Goal: Task Accomplishment & Management: Complete application form

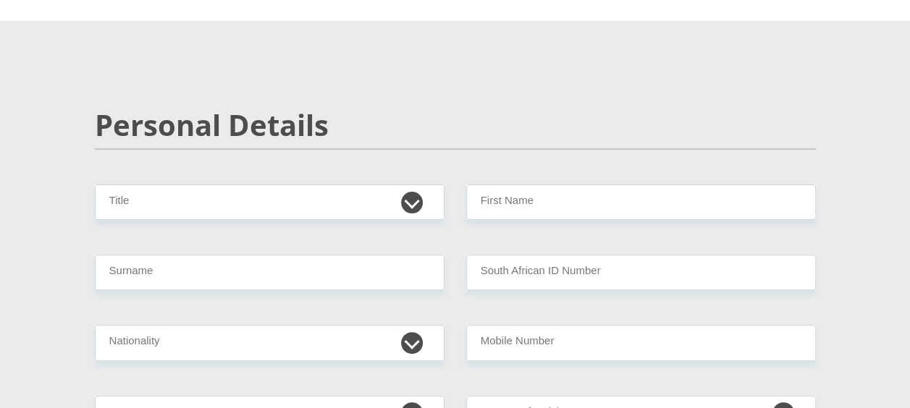
scroll to position [114, 0]
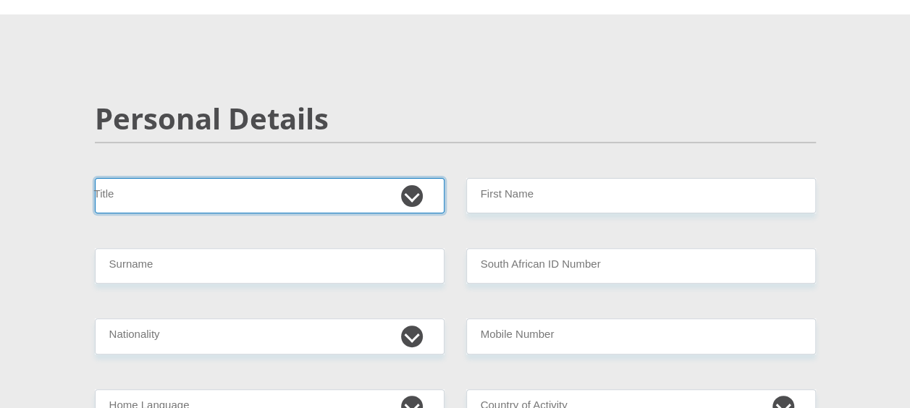
click at [409, 193] on select "Mr Ms Mrs Dr [PERSON_NAME]" at bounding box center [270, 195] width 350 height 35
select select "Mr"
click at [95, 178] on select "Mr Ms Mrs Dr [PERSON_NAME]" at bounding box center [270, 195] width 350 height 35
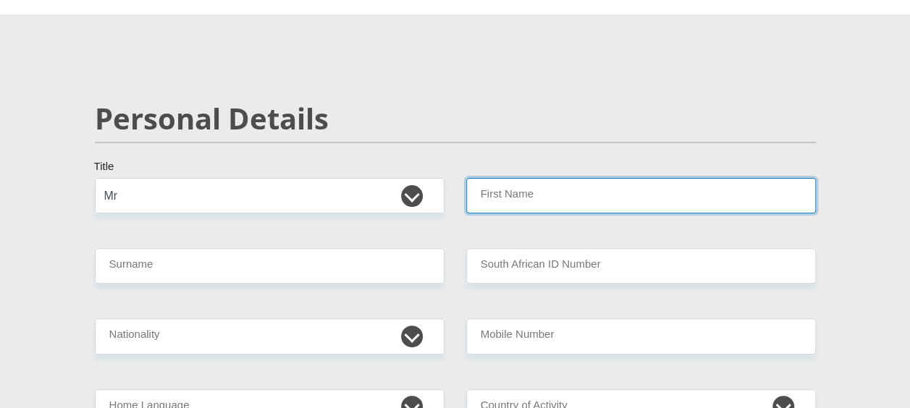
click at [522, 179] on input "First Name" at bounding box center [641, 195] width 350 height 35
type input "[PERSON_NAME]"
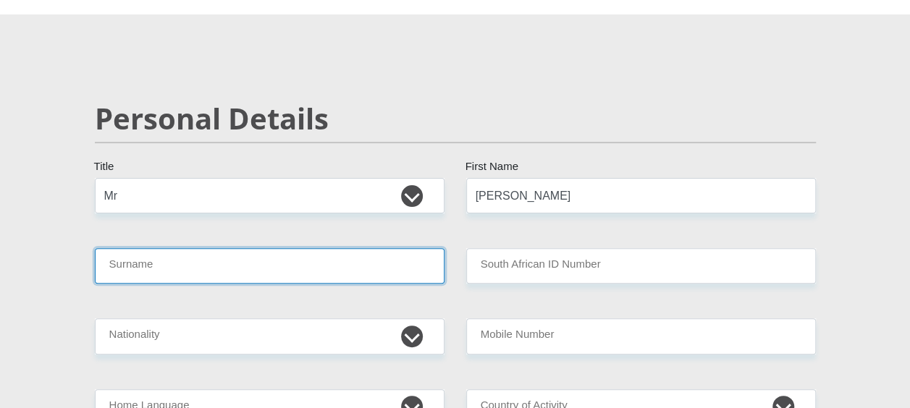
type input "[PERSON_NAME]"
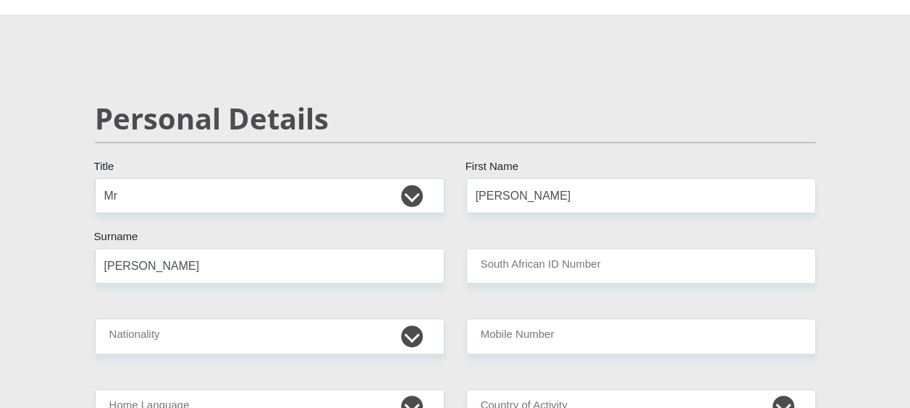
type input "9706125064082"
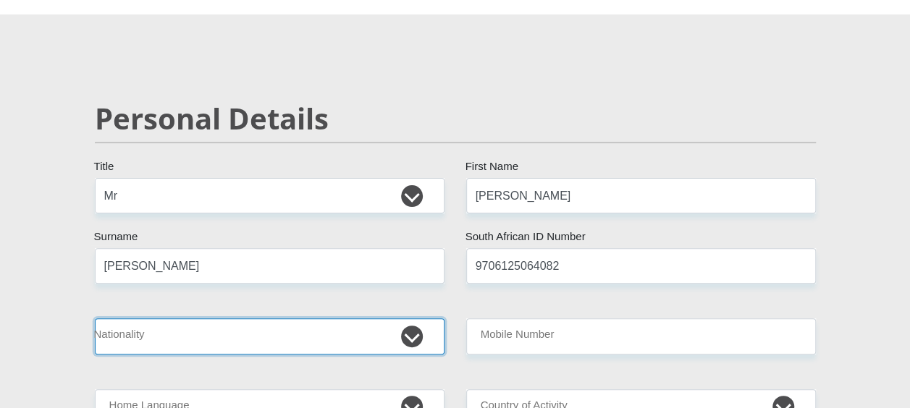
select select "ZAF"
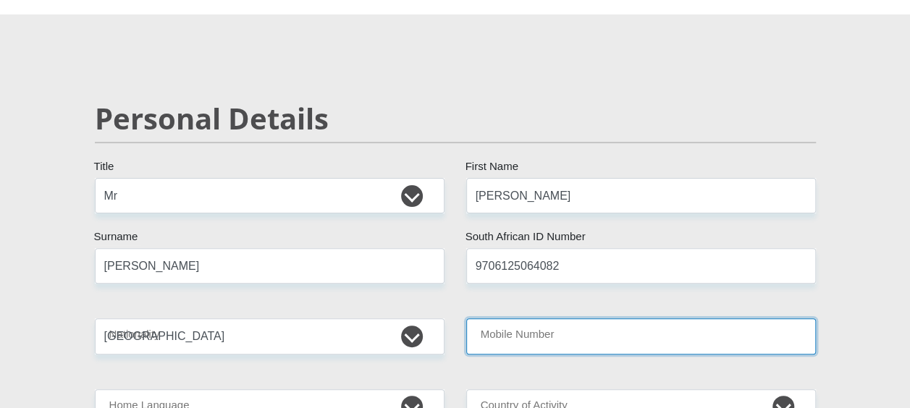
type input "0791073577"
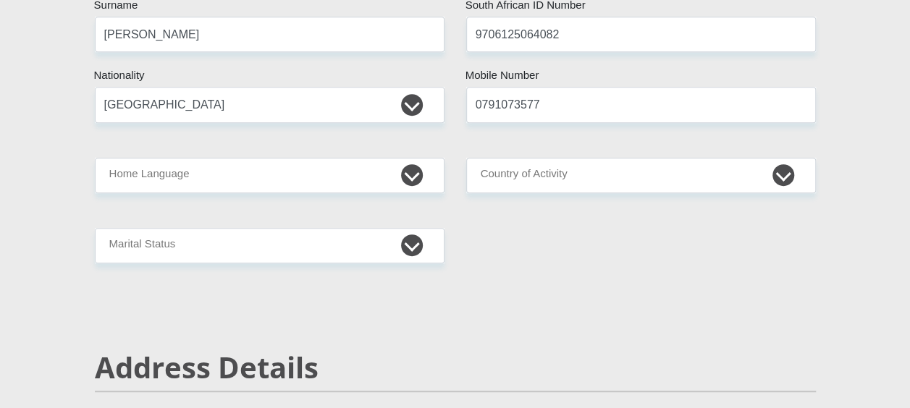
scroll to position [359, 0]
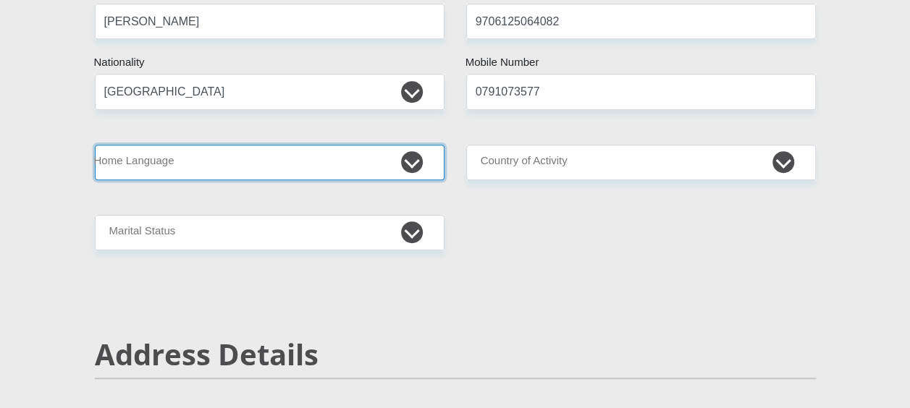
click at [415, 169] on select "Afrikaans English Sepedi South Ndebele Southern Sotho Swati Tsonga Tswana Venda…" at bounding box center [270, 162] width 350 height 35
select select "eng"
click at [95, 145] on select "Afrikaans English Sepedi South Ndebele Southern Sotho Swati Tsonga Tswana Venda…" at bounding box center [270, 162] width 350 height 35
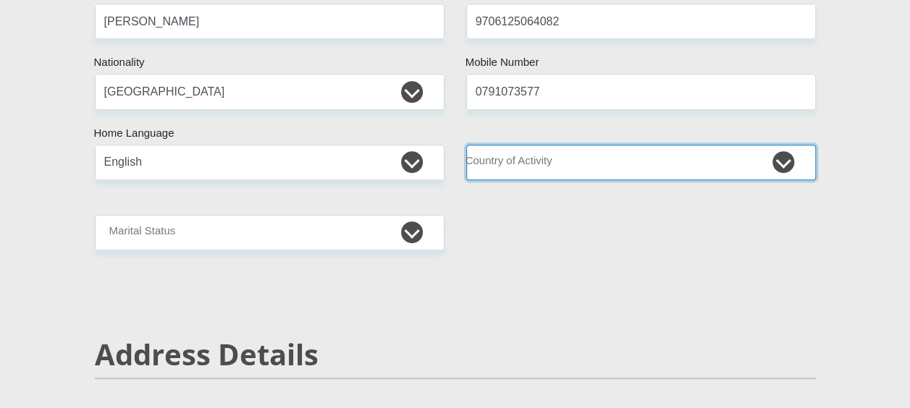
click at [518, 173] on select "[GEOGRAPHIC_DATA] [GEOGRAPHIC_DATA] [GEOGRAPHIC_DATA] [GEOGRAPHIC_DATA] [GEOGRA…" at bounding box center [641, 162] width 350 height 35
select select "ZAF"
click at [466, 145] on select "[GEOGRAPHIC_DATA] [GEOGRAPHIC_DATA] [GEOGRAPHIC_DATA] [GEOGRAPHIC_DATA] [GEOGRA…" at bounding box center [641, 162] width 350 height 35
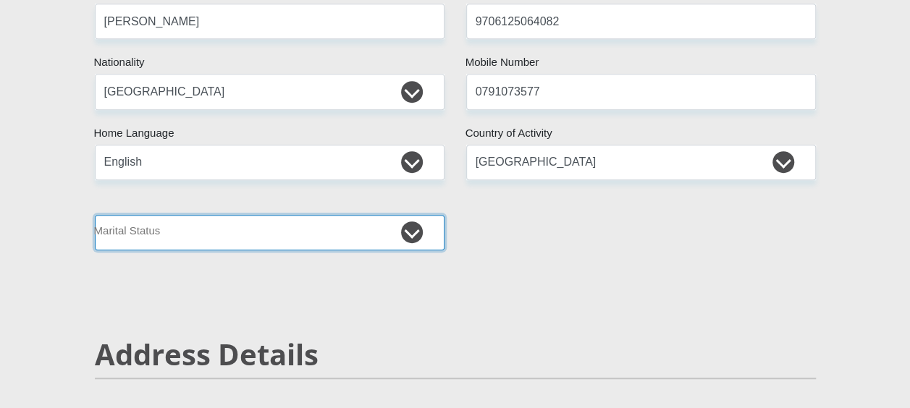
click at [396, 224] on select "Married ANC Single Divorced Widowed Married COP or Customary Law" at bounding box center [270, 232] width 350 height 35
select select "1"
click at [95, 215] on select "Married ANC Single Divorced Widowed Married COP or Customary Law" at bounding box center [270, 232] width 350 height 35
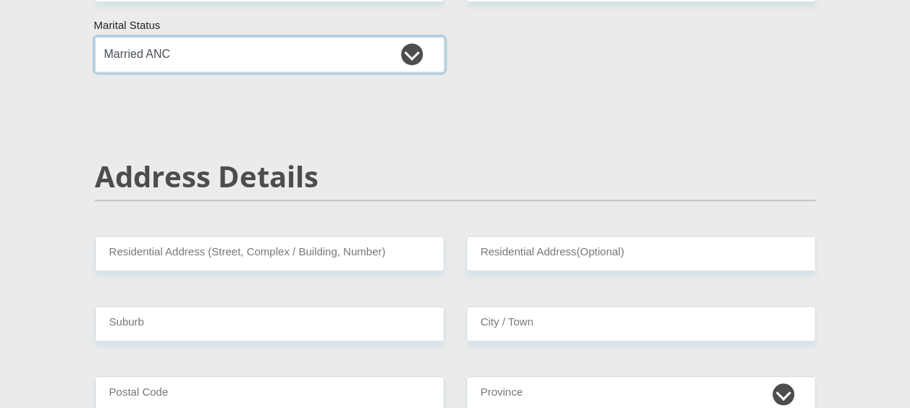
scroll to position [553, 0]
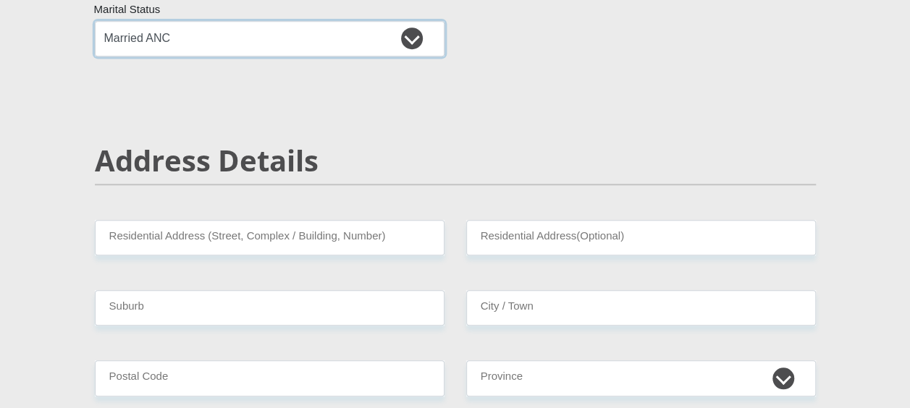
click at [410, 41] on select "Married ANC Single Divorced Widowed Married COP or Customary Law" at bounding box center [270, 38] width 350 height 35
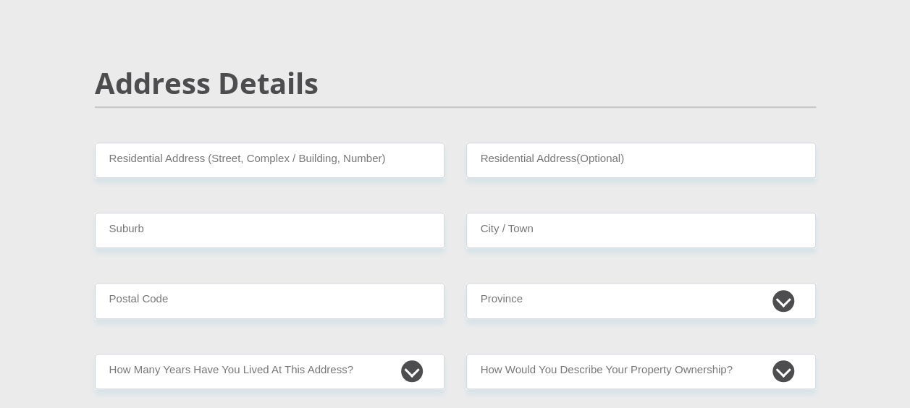
scroll to position [631, 0]
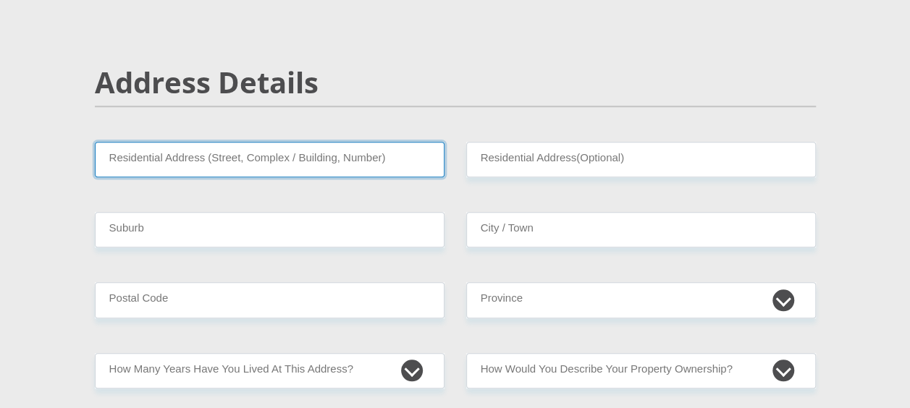
click at [402, 158] on input "Residential Address (Street, Complex / Building, Number)" at bounding box center [270, 159] width 350 height 35
type input "[STREET_ADDRESS]"
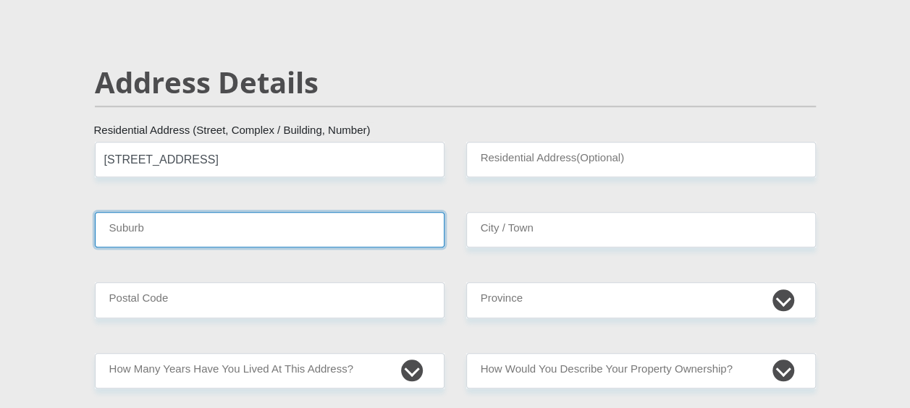
type input "[GEOGRAPHIC_DATA]"
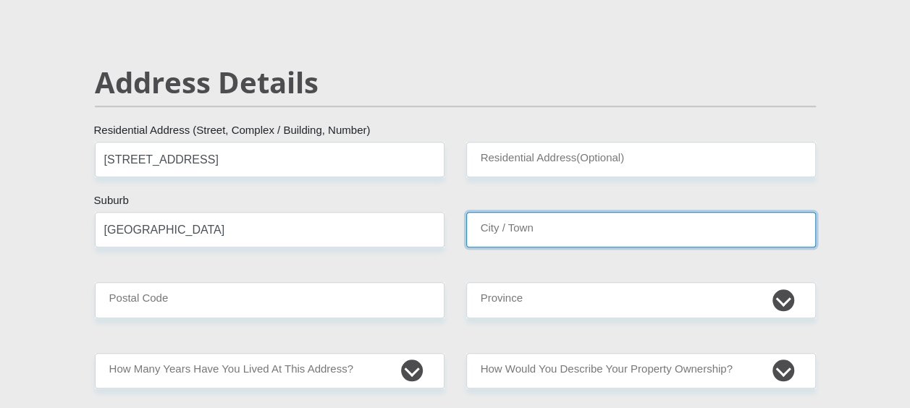
type input "[GEOGRAPHIC_DATA]"
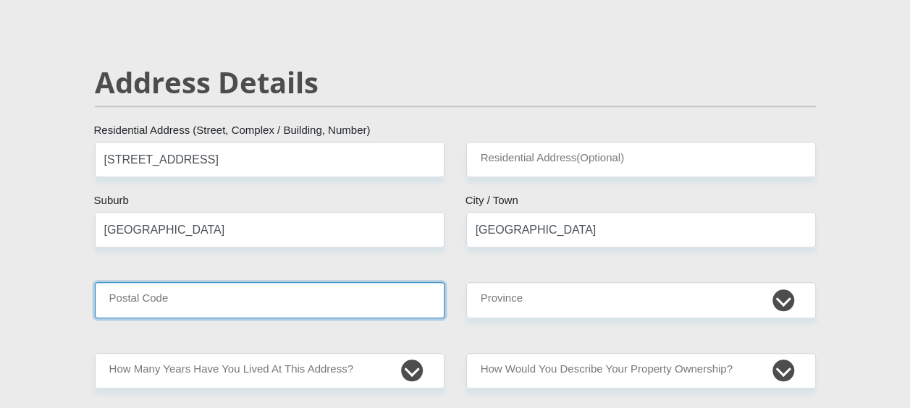
type input "7530"
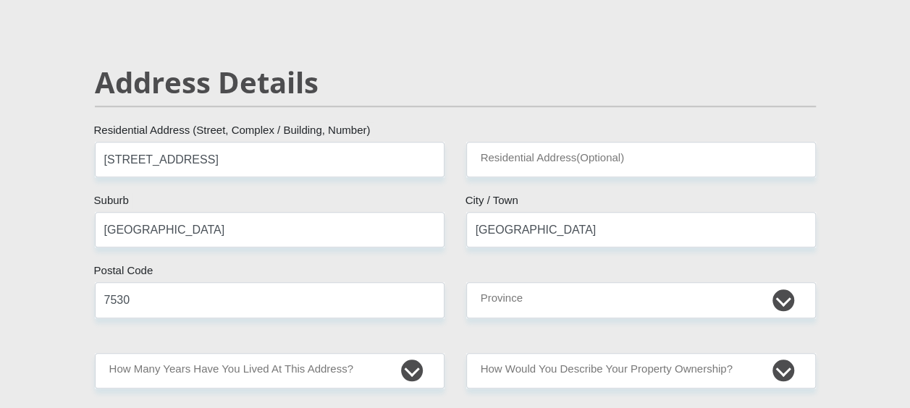
type input "[EMAIL_ADDRESS][DOMAIN_NAME]"
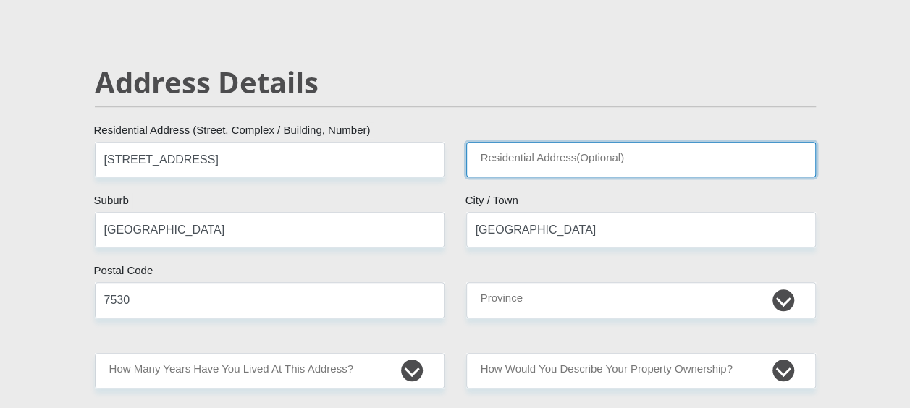
click at [531, 153] on input "Residential Address(Optional)" at bounding box center [641, 159] width 350 height 35
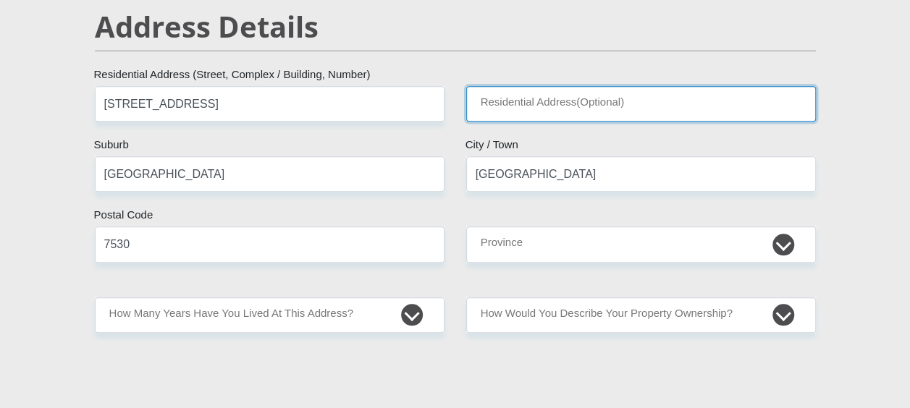
scroll to position [688, 0]
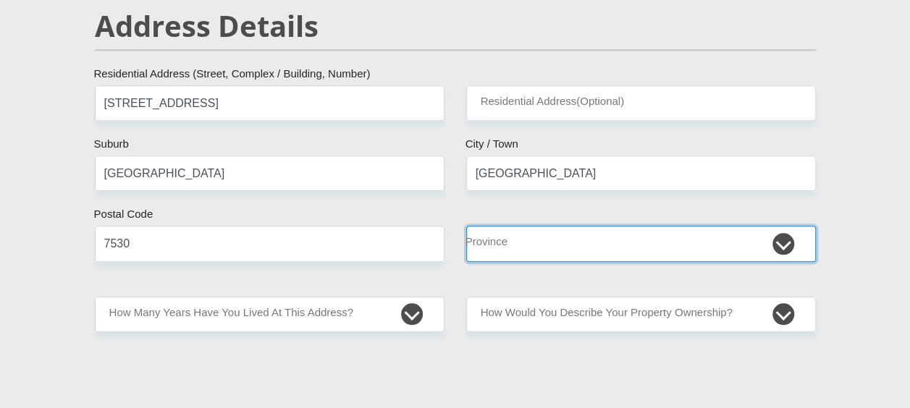
click at [570, 248] on select "Eastern Cape Free State [GEOGRAPHIC_DATA] [GEOGRAPHIC_DATA][DATE] [GEOGRAPHIC_D…" at bounding box center [641, 243] width 350 height 35
select select "Western Cape"
click at [466, 226] on select "Eastern Cape Free State [GEOGRAPHIC_DATA] [GEOGRAPHIC_DATA][DATE] [GEOGRAPHIC_D…" at bounding box center [641, 243] width 350 height 35
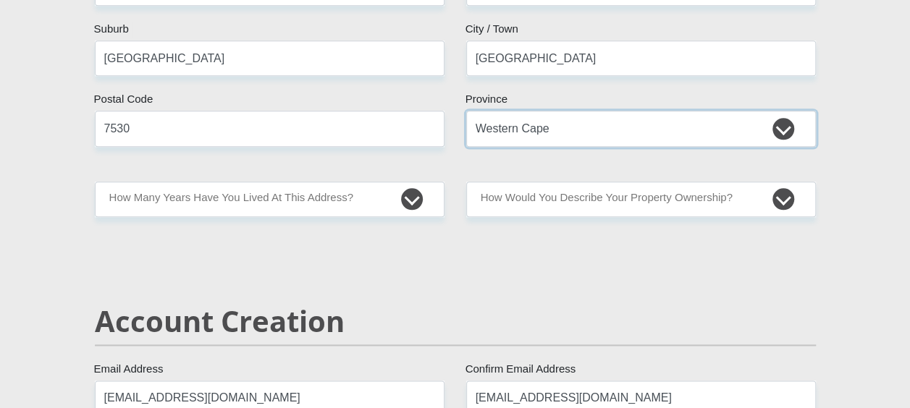
scroll to position [811, 0]
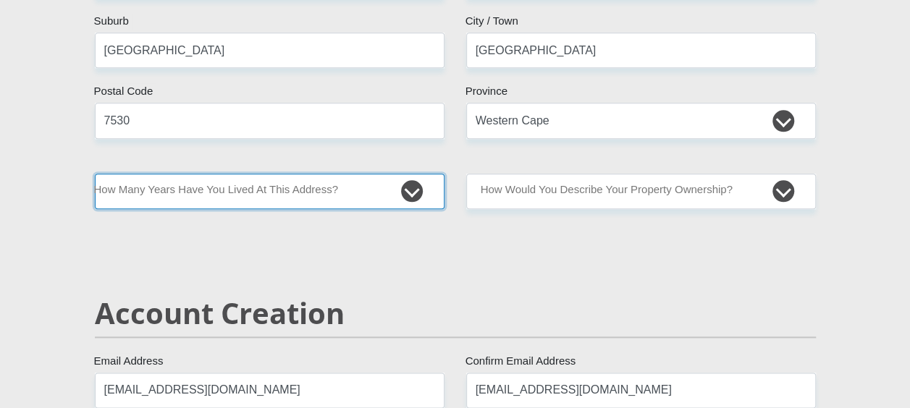
click at [417, 176] on select "less than 1 year 1-3 years 3-5 years 5+ years" at bounding box center [270, 191] width 350 height 35
select select "0"
click at [95, 174] on select "less than 1 year 1-3 years 3-5 years 5+ years" at bounding box center [270, 191] width 350 height 35
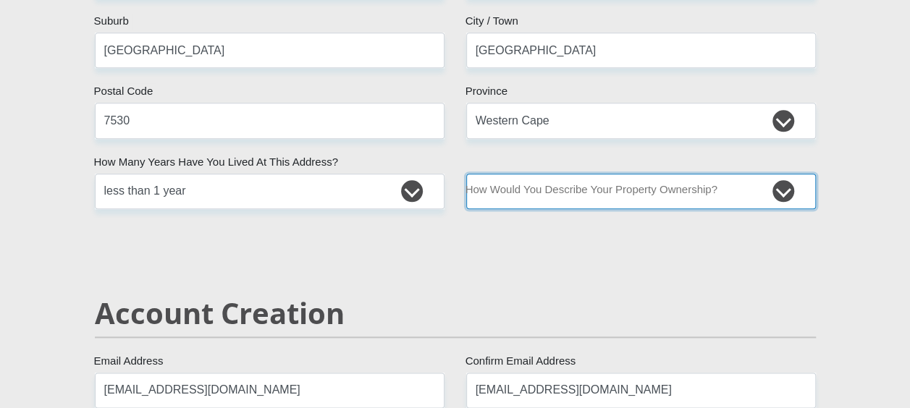
click at [489, 185] on select "Owned Rented Family Owned Company Dwelling" at bounding box center [641, 191] width 350 height 35
select select "Rented"
click at [466, 174] on select "Owned Rented Family Owned Company Dwelling" at bounding box center [641, 191] width 350 height 35
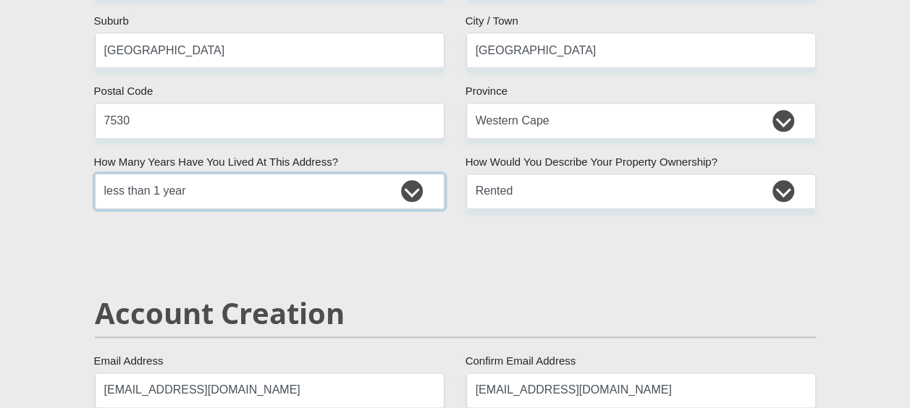
click at [400, 190] on select "less than 1 year 1-3 years 3-5 years 5+ years" at bounding box center [270, 191] width 350 height 35
select select "2"
click at [95, 174] on select "less than 1 year 1-3 years 3-5 years 5+ years" at bounding box center [270, 191] width 350 height 35
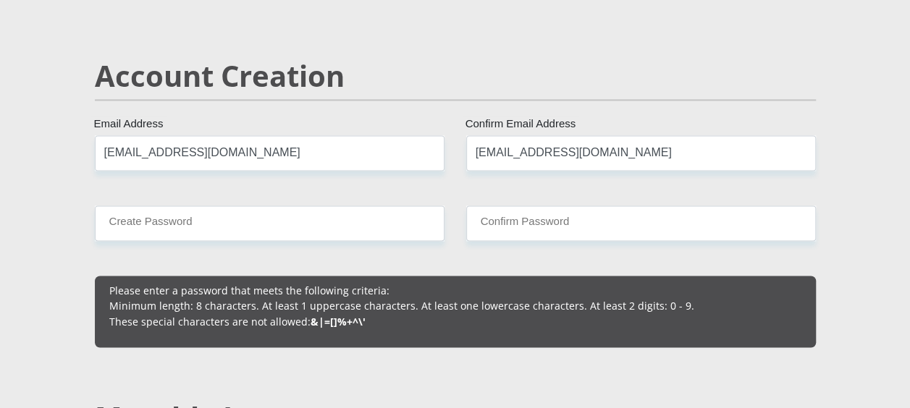
scroll to position [1084, 0]
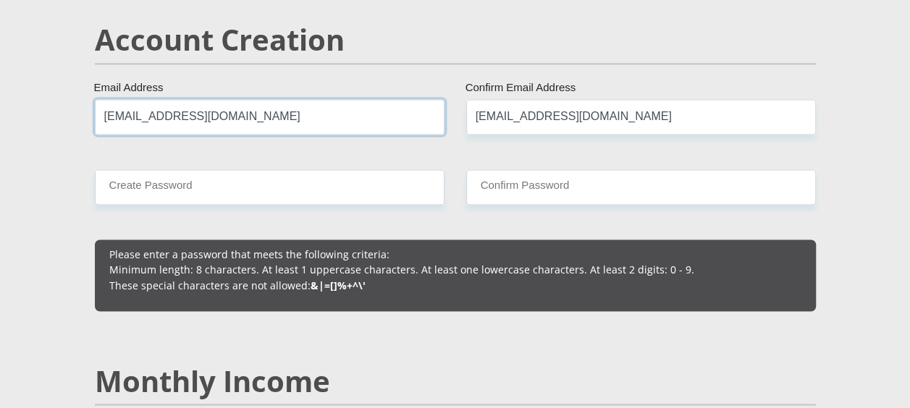
click at [405, 111] on input "[EMAIL_ADDRESS][DOMAIN_NAME]" at bounding box center [270, 116] width 350 height 35
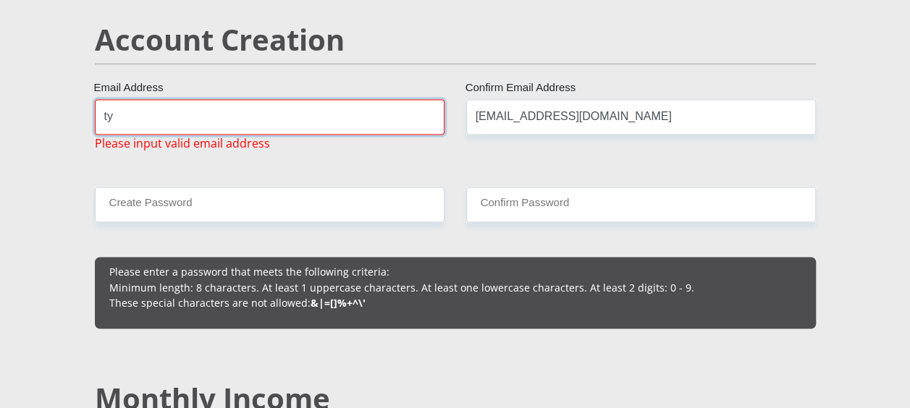
type input "t"
type input "[EMAIL_ADDRESS][DOMAIN_NAME]"
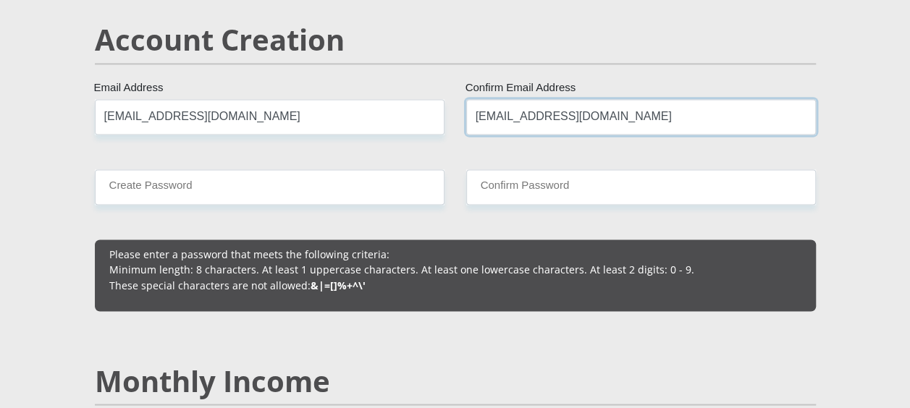
click at [513, 117] on input "[EMAIL_ADDRESS][DOMAIN_NAME]" at bounding box center [641, 116] width 350 height 35
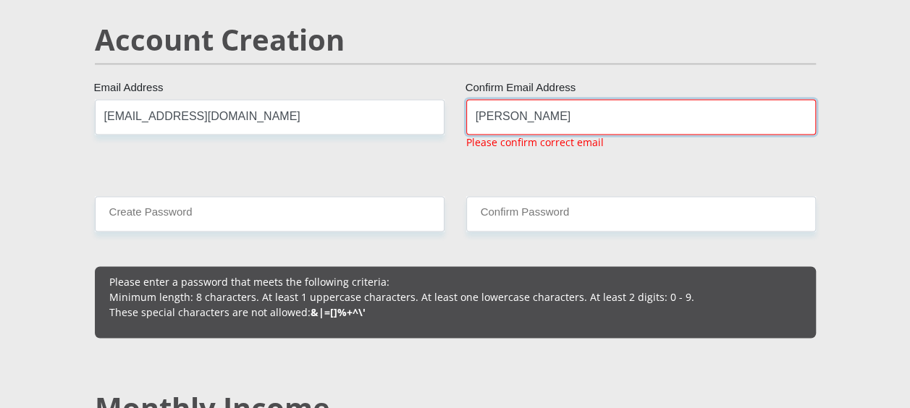
type input "[EMAIL_ADDRESS][DOMAIN_NAME]"
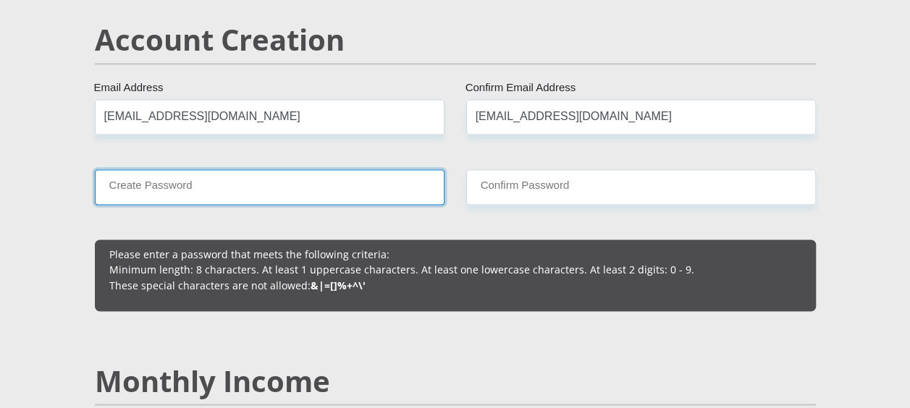
click at [369, 183] on input "Create Password" at bounding box center [270, 186] width 350 height 35
type input "2"
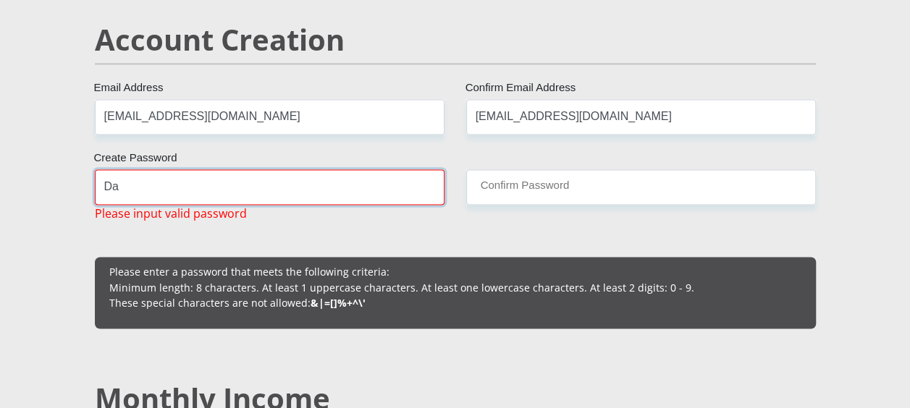
type input "D"
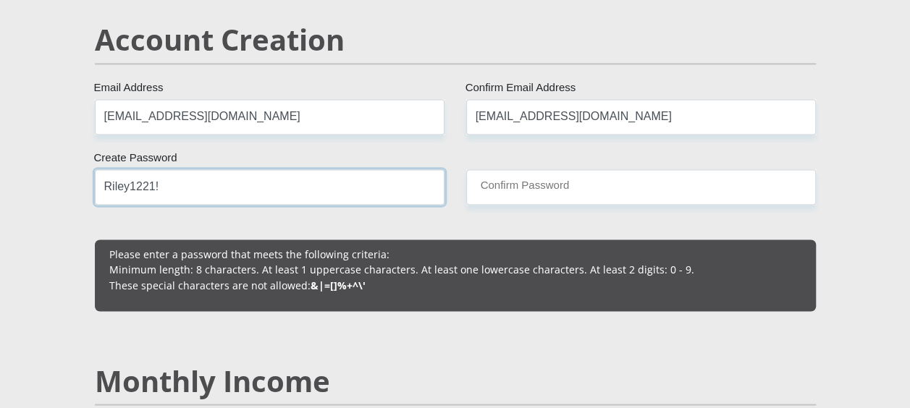
click at [369, 183] on input "Riley1221!" at bounding box center [270, 186] width 350 height 35
type input "Riley1221!"
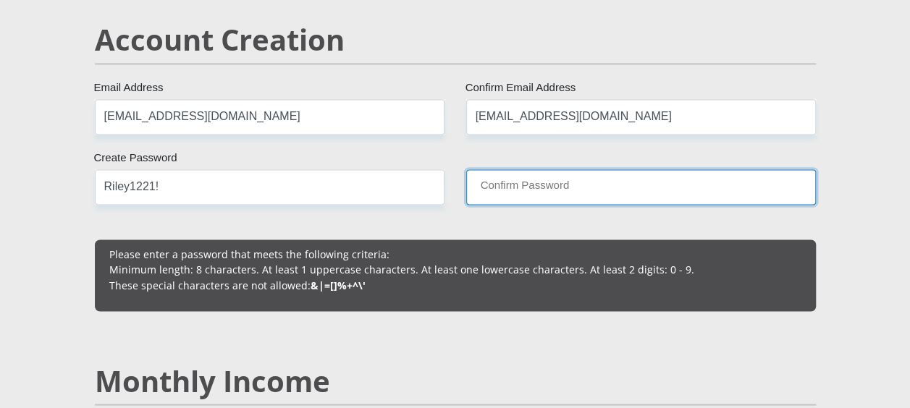
click at [499, 193] on input "Confirm Password" at bounding box center [641, 186] width 350 height 35
paste input "Riley1221!"
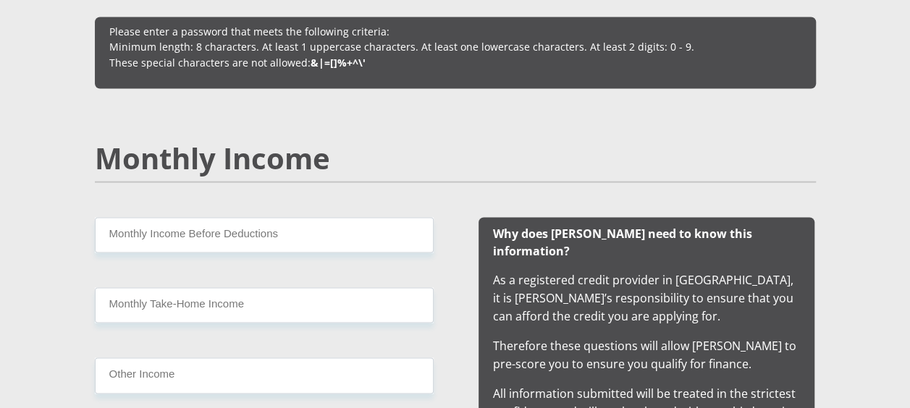
scroll to position [1310, 0]
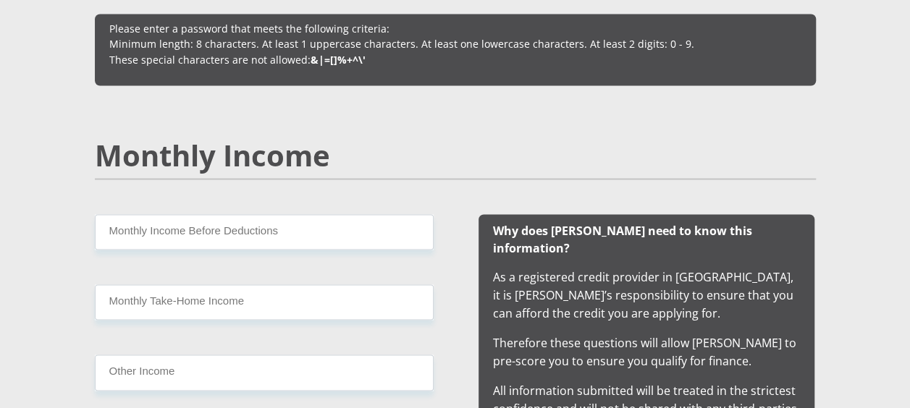
type input "Riley1221!"
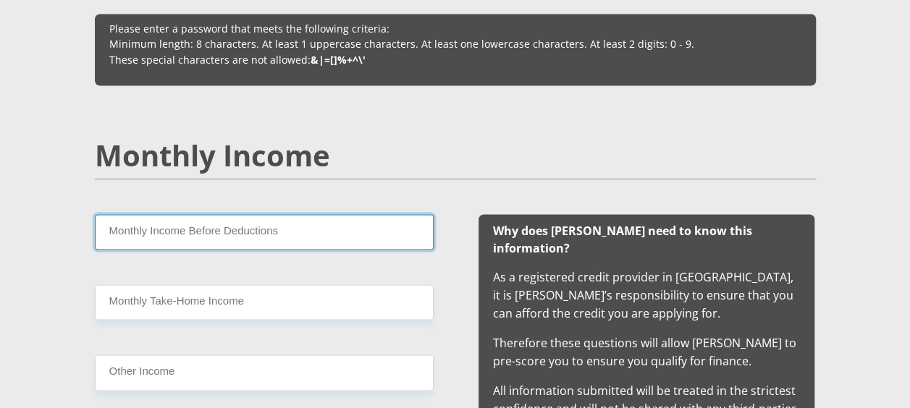
click at [319, 230] on input "Monthly Income Before Deductions" at bounding box center [264, 231] width 339 height 35
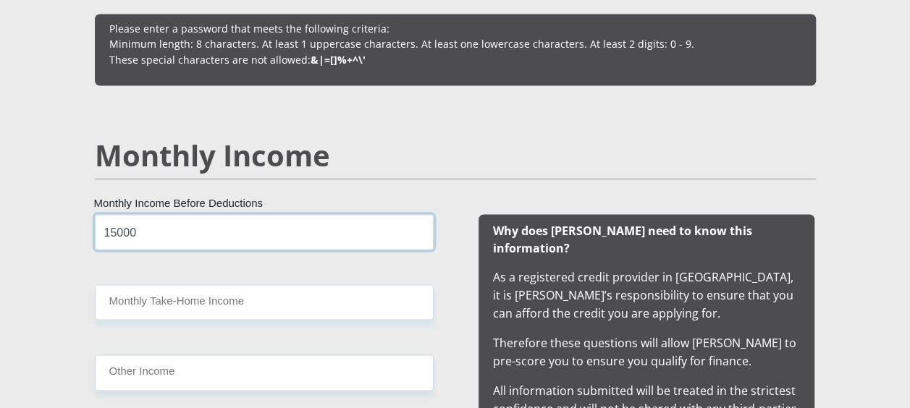
type input "15000"
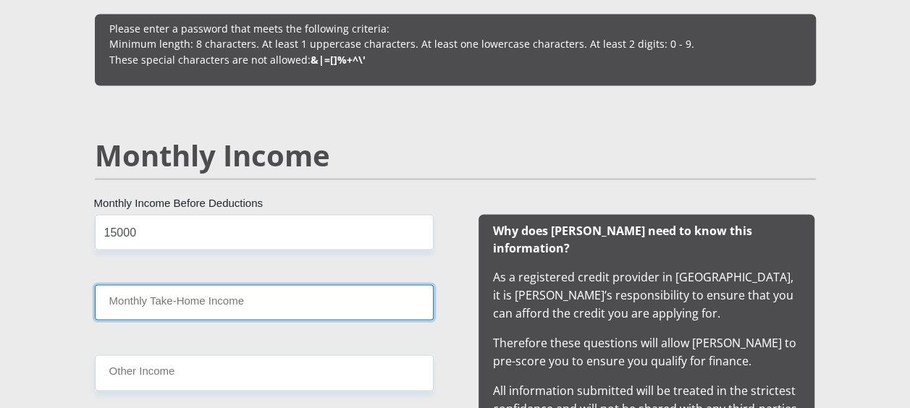
click at [316, 295] on input "Monthly Take-Home Income" at bounding box center [264, 301] width 339 height 35
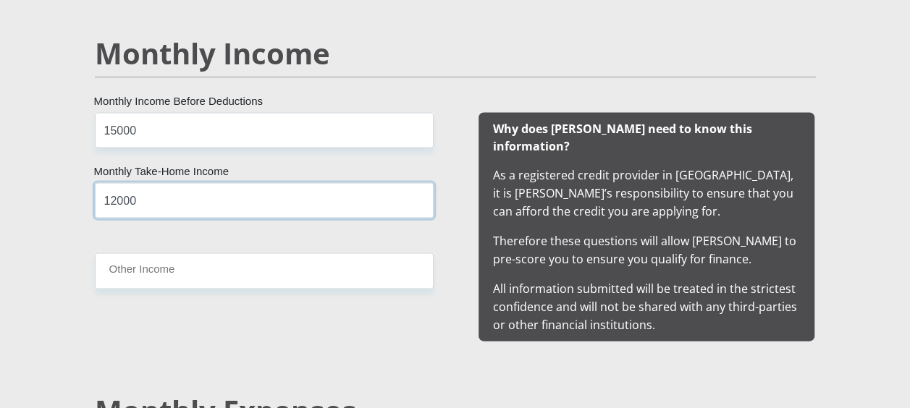
scroll to position [1413, 0]
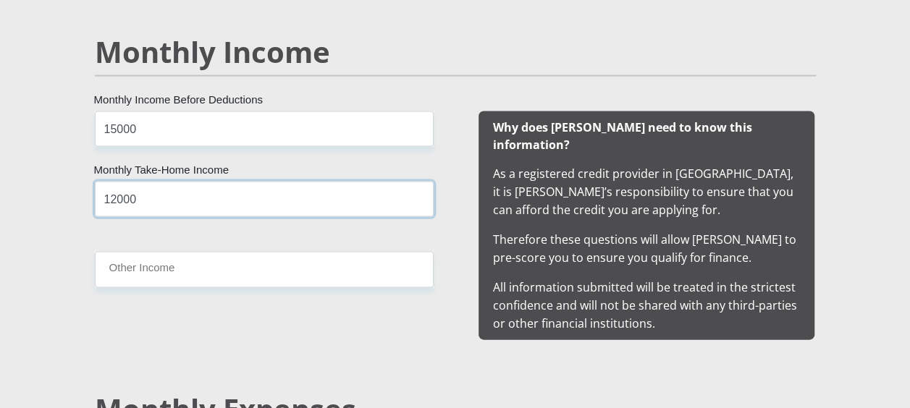
type input "12000"
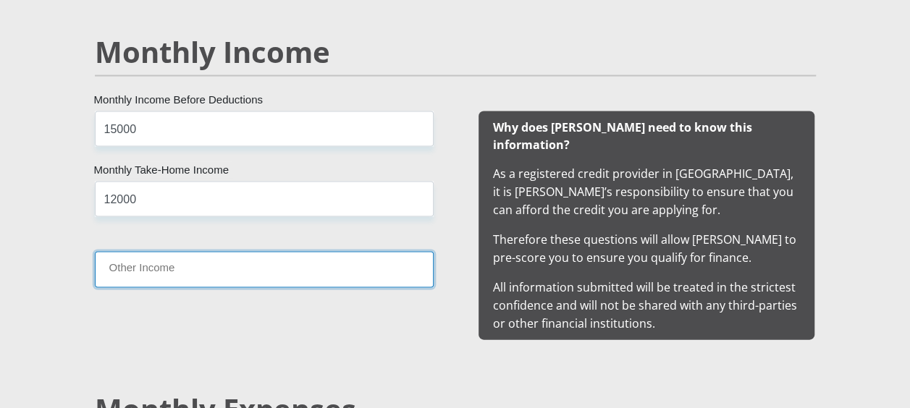
click at [351, 258] on input "Other Income" at bounding box center [264, 269] width 339 height 35
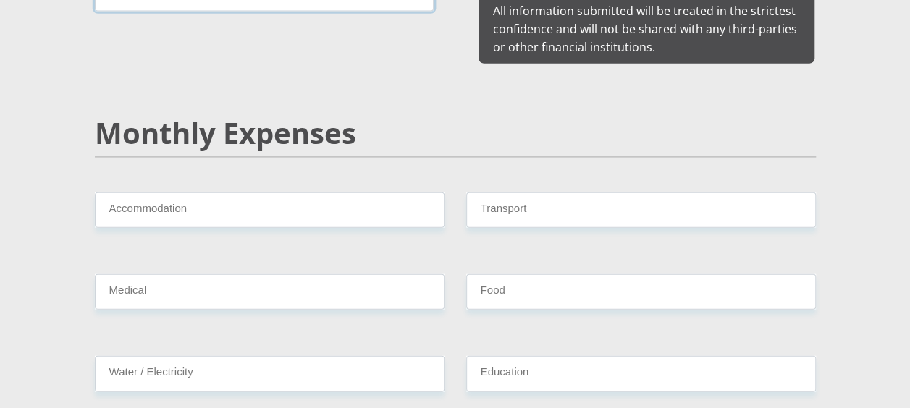
scroll to position [1691, 0]
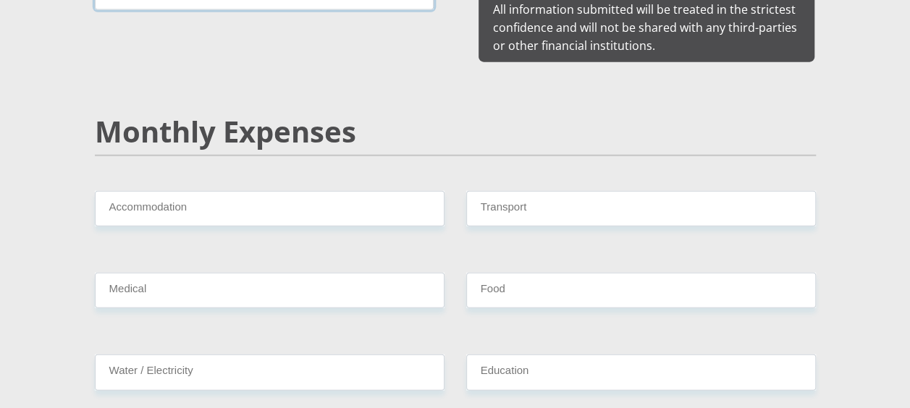
type input "5000"
click at [385, 208] on div "Accommodation" at bounding box center [269, 214] width 371 height 47
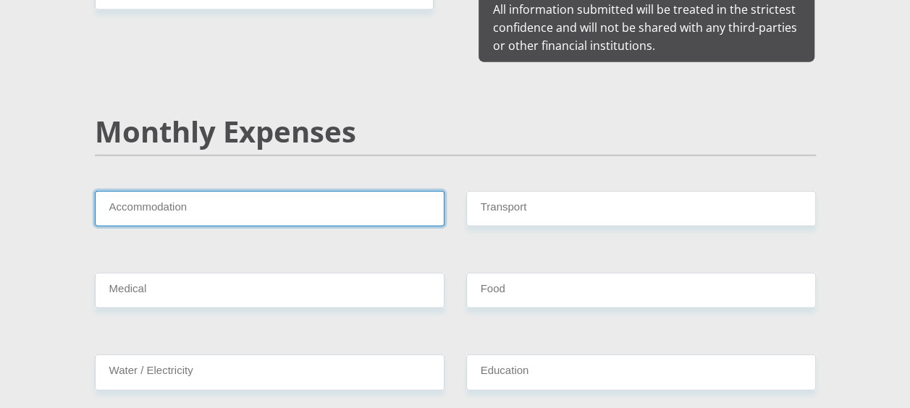
click at [407, 191] on input "Accommodation" at bounding box center [270, 208] width 350 height 35
type input "9"
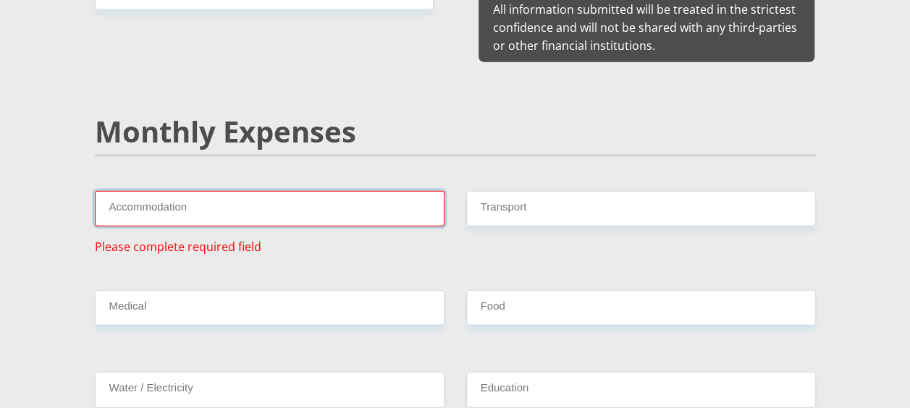
type input "7"
type input "9"
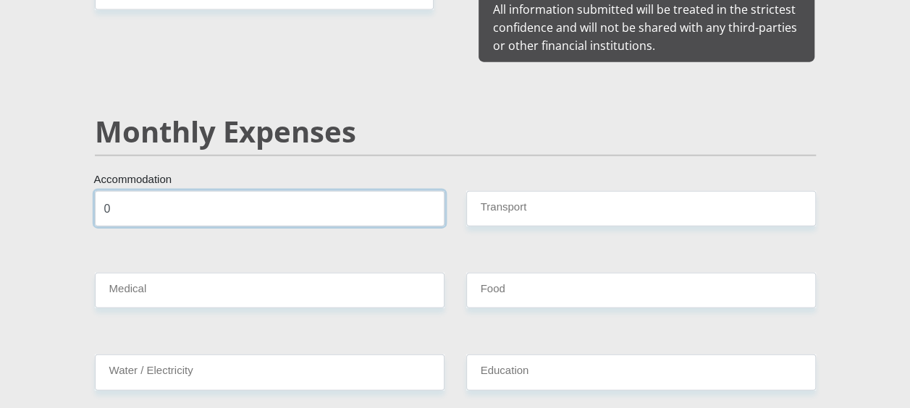
type input "0"
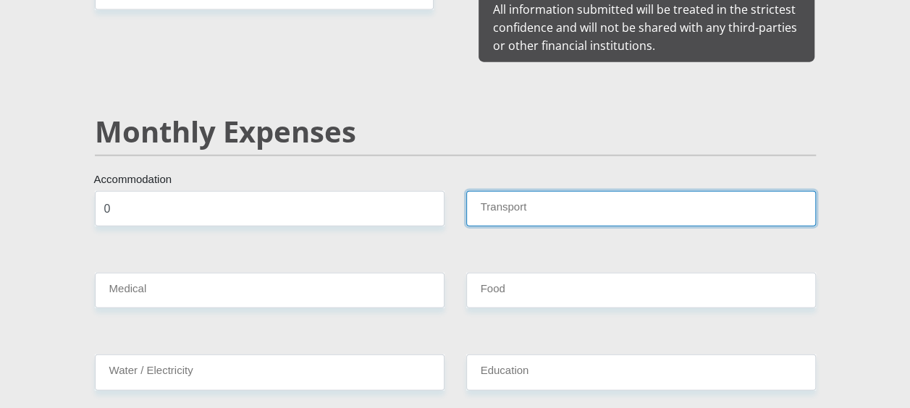
click at [507, 201] on input "Transport" at bounding box center [641, 208] width 350 height 35
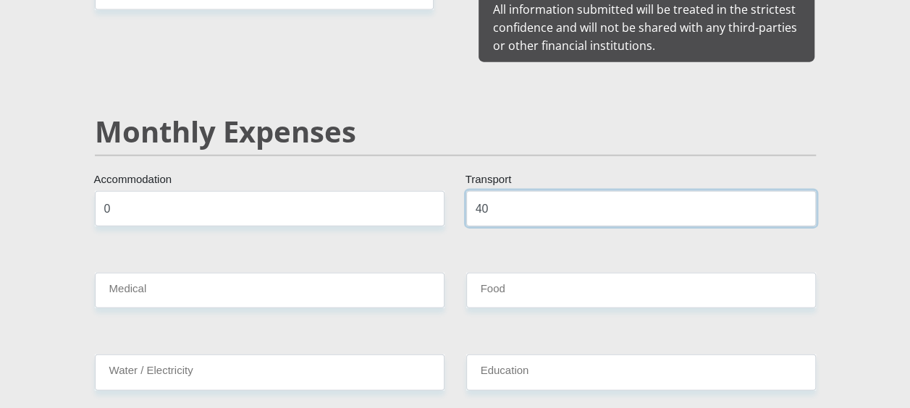
type input "4"
type input "0"
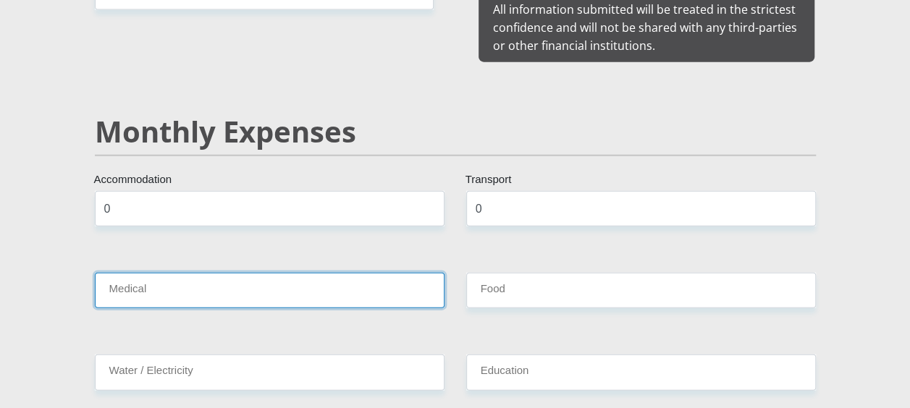
click at [409, 273] on input "Medical" at bounding box center [270, 290] width 350 height 35
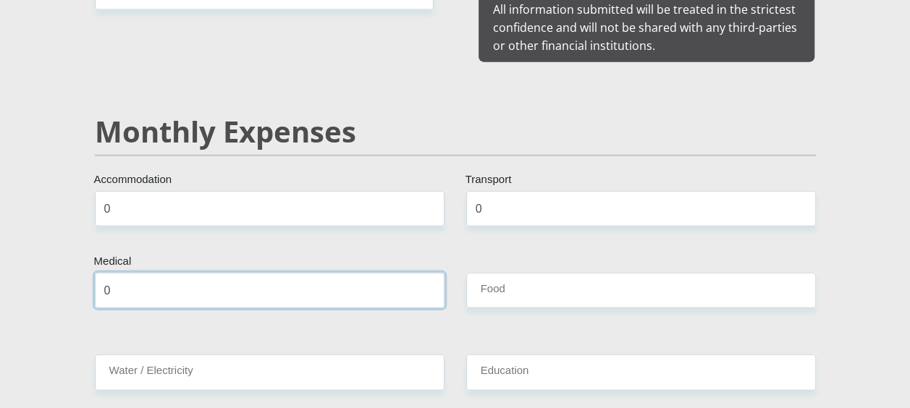
type input "0"
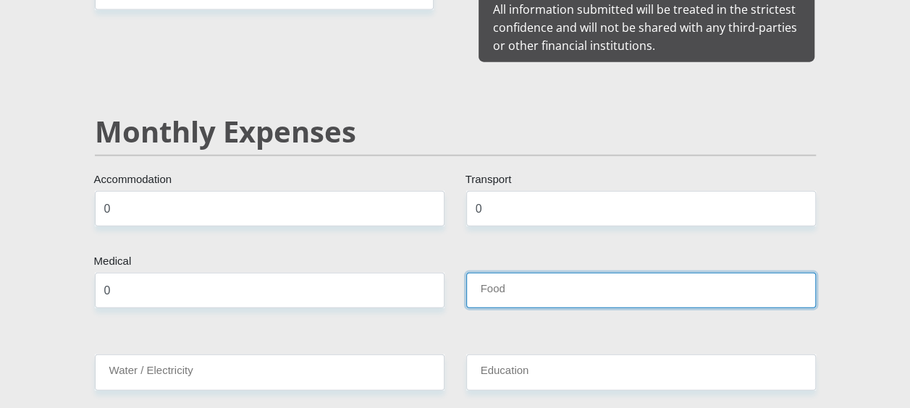
click at [564, 284] on input "Food" at bounding box center [641, 290] width 350 height 35
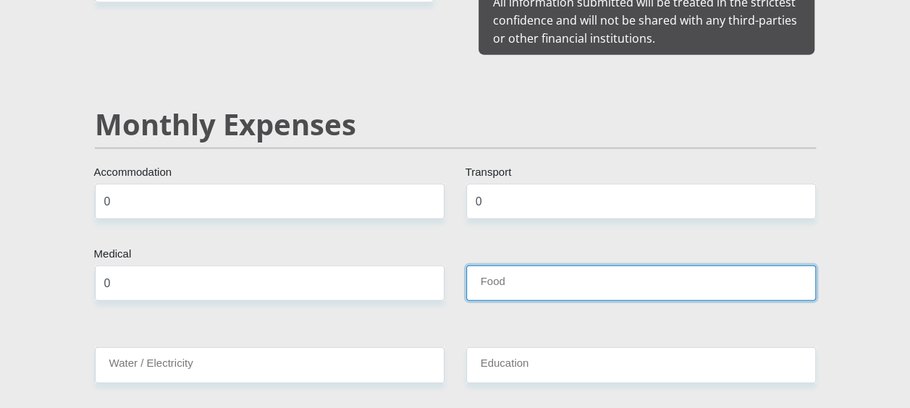
scroll to position [1692, 0]
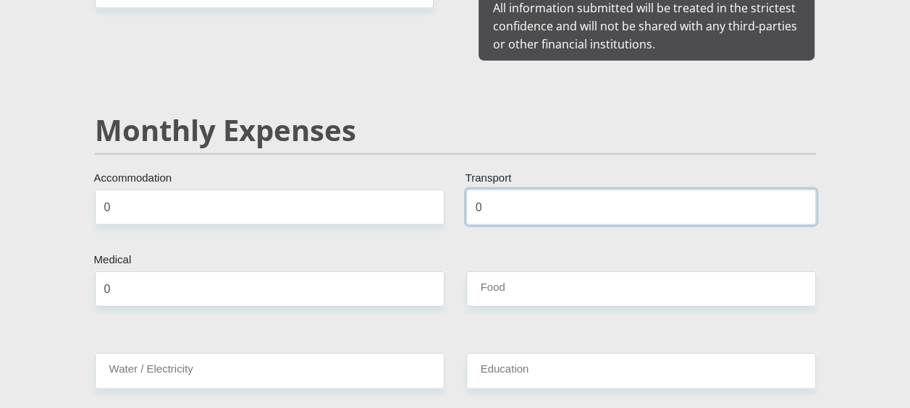
click at [599, 190] on input "0" at bounding box center [641, 207] width 350 height 35
type input "4000"
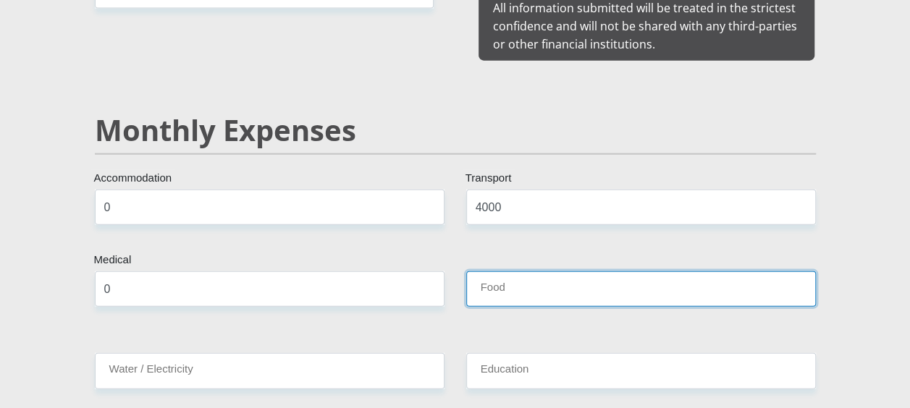
click at [570, 271] on input "Food" at bounding box center [641, 288] width 350 height 35
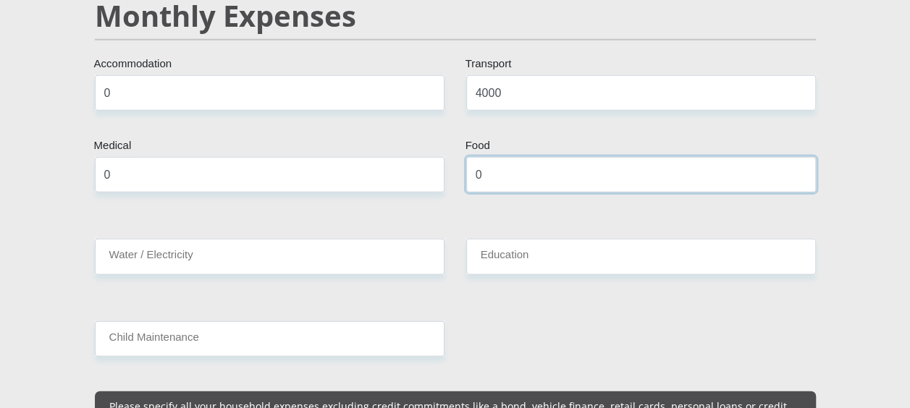
scroll to position [1808, 0]
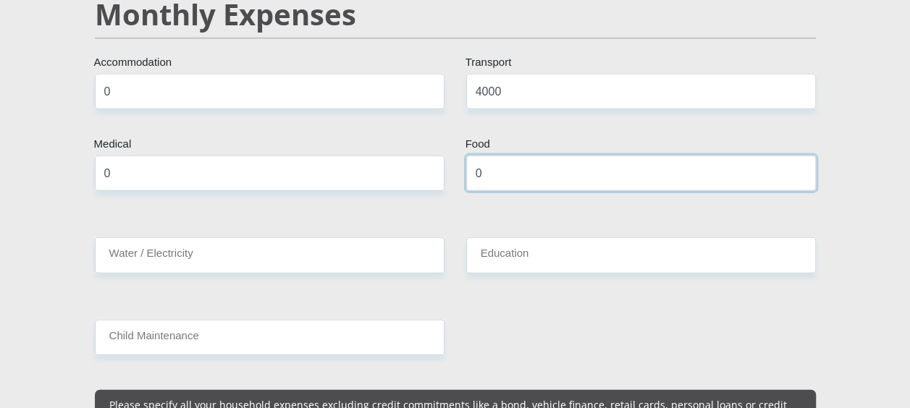
type input "0"
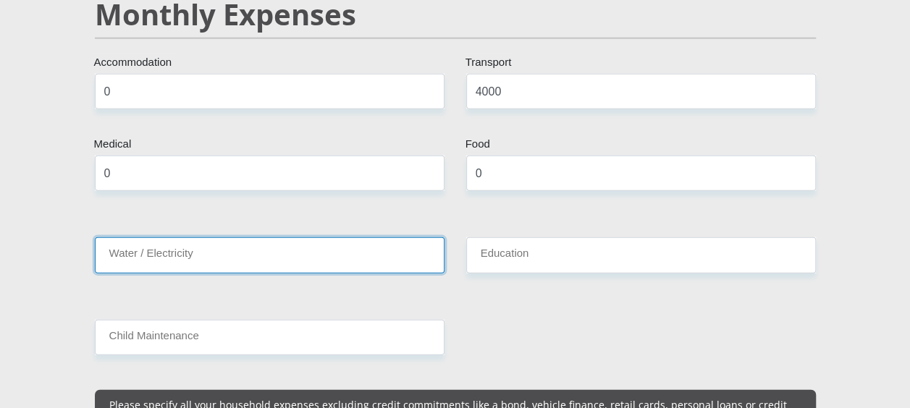
click at [381, 239] on input "Water / Electricity" at bounding box center [270, 254] width 350 height 35
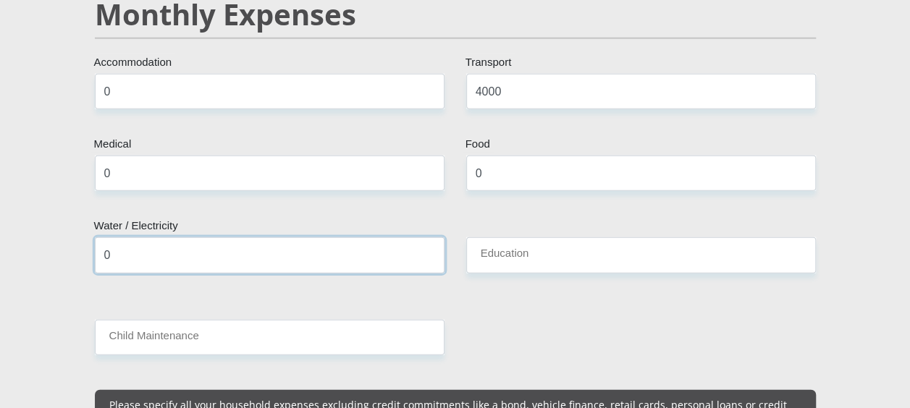
type input "0"
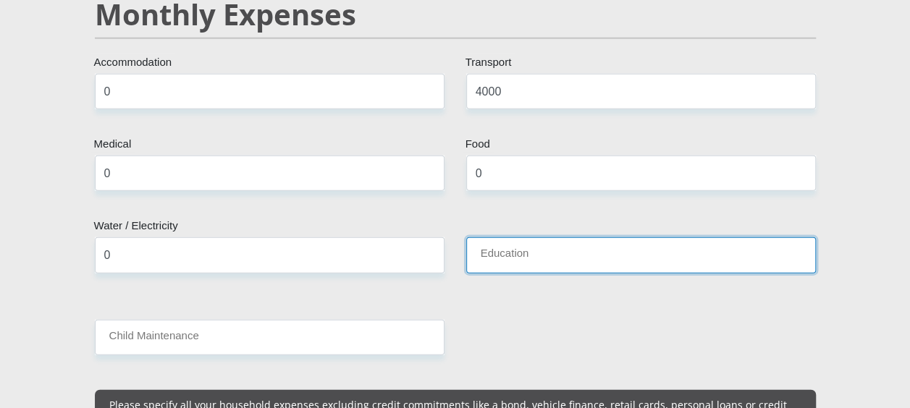
click at [579, 237] on input "Education" at bounding box center [641, 254] width 350 height 35
type input "7"
type input "2000"
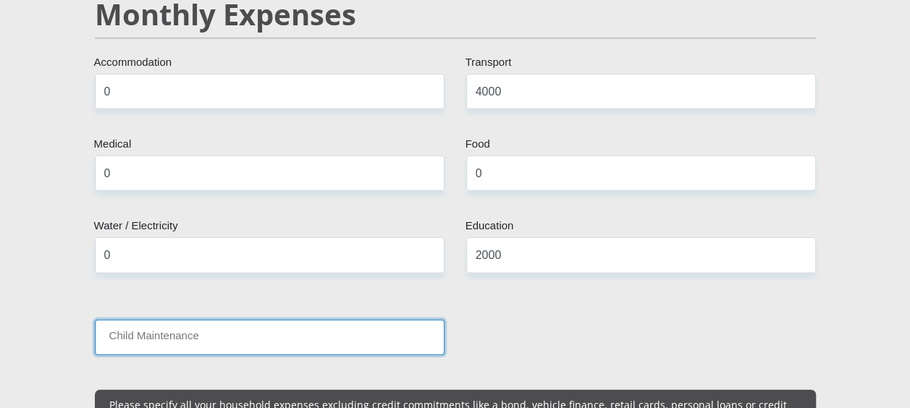
click at [397, 320] on input "Child Maintenance" at bounding box center [270, 337] width 350 height 35
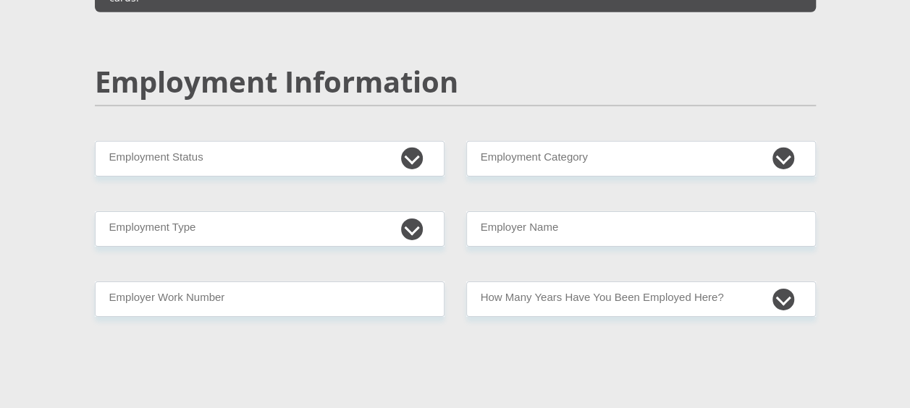
scroll to position [2245, 0]
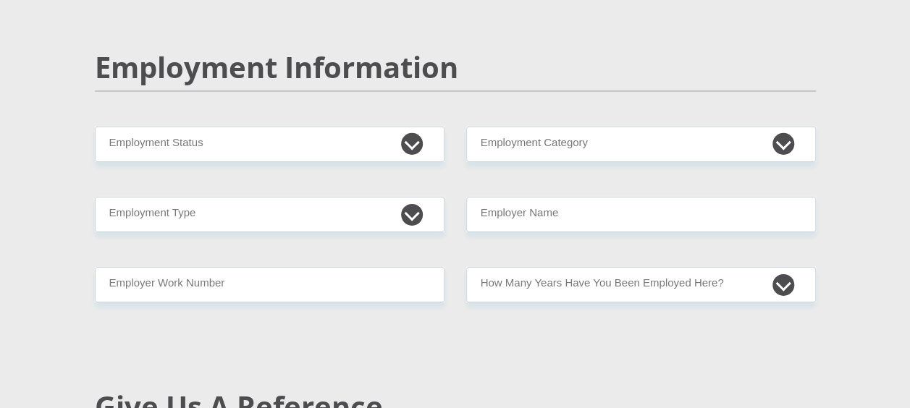
type input "0"
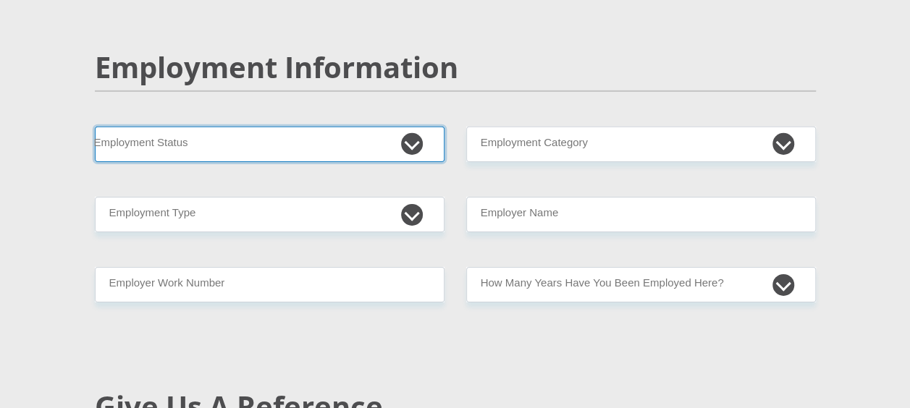
click at [409, 127] on select "Permanent/Full-time Part-time/Casual [DEMOGRAPHIC_DATA] Worker Self-Employed Ho…" at bounding box center [270, 144] width 350 height 35
select select "1"
click at [95, 127] on select "Permanent/Full-time Part-time/Casual [DEMOGRAPHIC_DATA] Worker Self-Employed Ho…" at bounding box center [270, 144] width 350 height 35
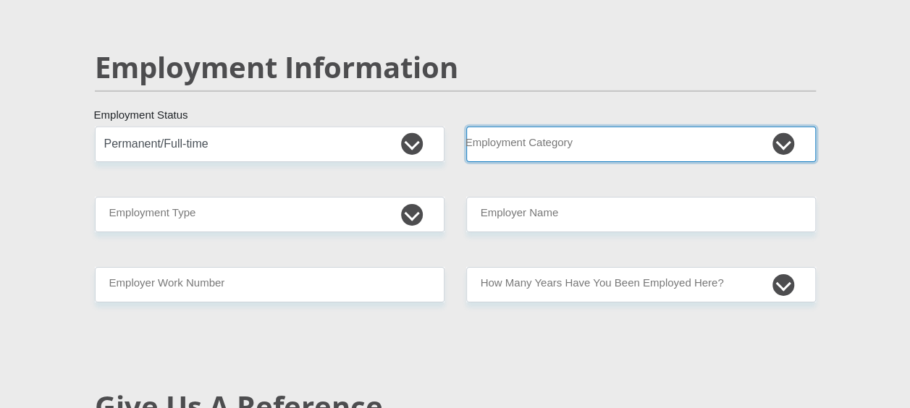
click at [514, 127] on select "AGRICULTURE ALCOHOL & TOBACCO CONSTRUCTION MATERIALS METALLURGY EQUIPMENT FOR R…" at bounding box center [641, 144] width 350 height 35
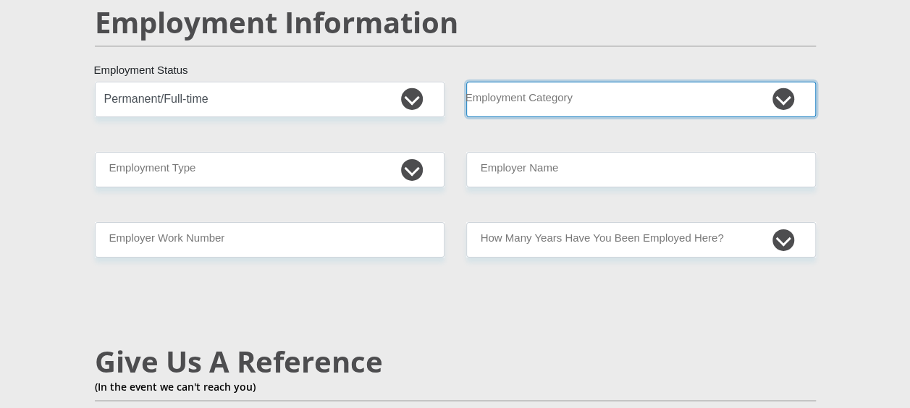
scroll to position [2273, 0]
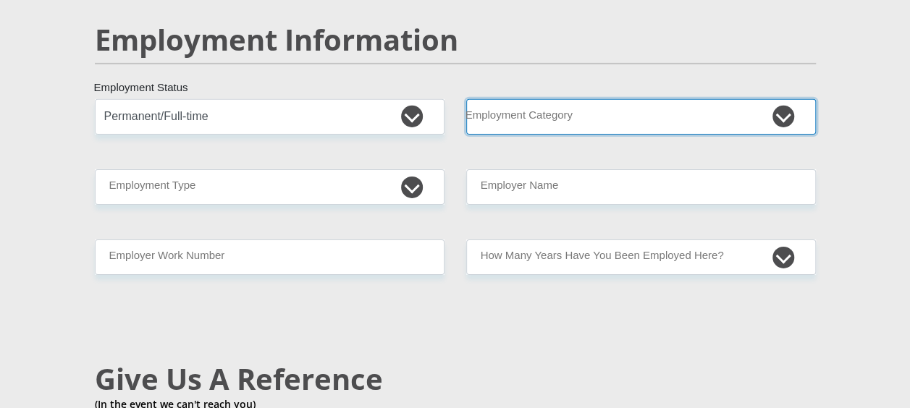
click at [643, 99] on select "AGRICULTURE ALCOHOL & TOBACCO CONSTRUCTION MATERIALS METALLURGY EQUIPMENT FOR R…" at bounding box center [641, 116] width 350 height 35
select select "33"
click at [466, 99] on select "AGRICULTURE ALCOHOL & TOBACCO CONSTRUCTION MATERIALS METALLURGY EQUIPMENT FOR R…" at bounding box center [641, 116] width 350 height 35
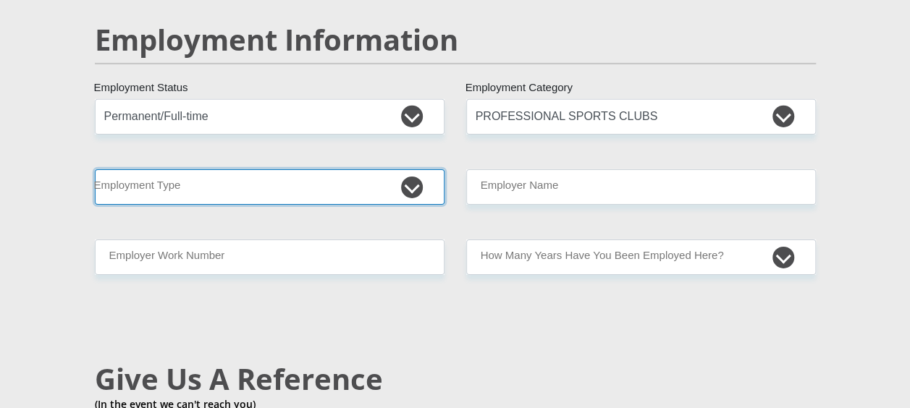
click at [381, 169] on select "College/Lecturer Craft Seller Creative Driver Executive Farmer Forces - Non Com…" at bounding box center [270, 186] width 350 height 35
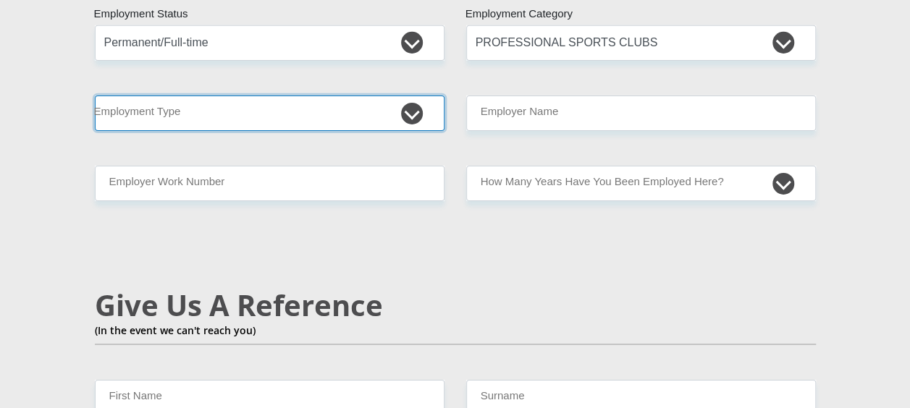
scroll to position [2348, 0]
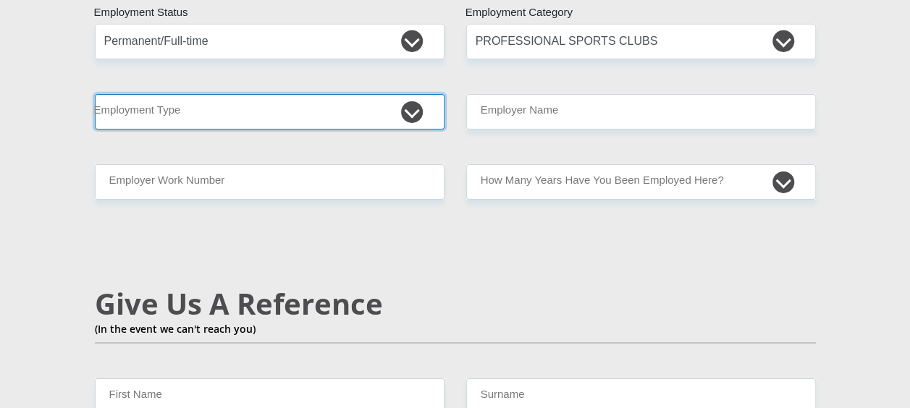
click at [384, 94] on select "College/Lecturer Craft Seller Creative Driver Executive Farmer Forces - Non Com…" at bounding box center [270, 111] width 350 height 35
select select "Unknown/Other"
click at [95, 94] on select "College/Lecturer Craft Seller Creative Driver Executive Farmer Forces - Non Com…" at bounding box center [270, 111] width 350 height 35
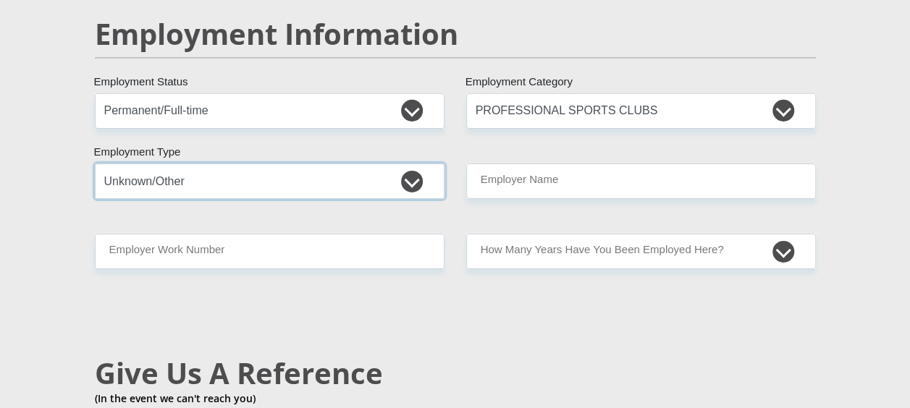
scroll to position [2268, 0]
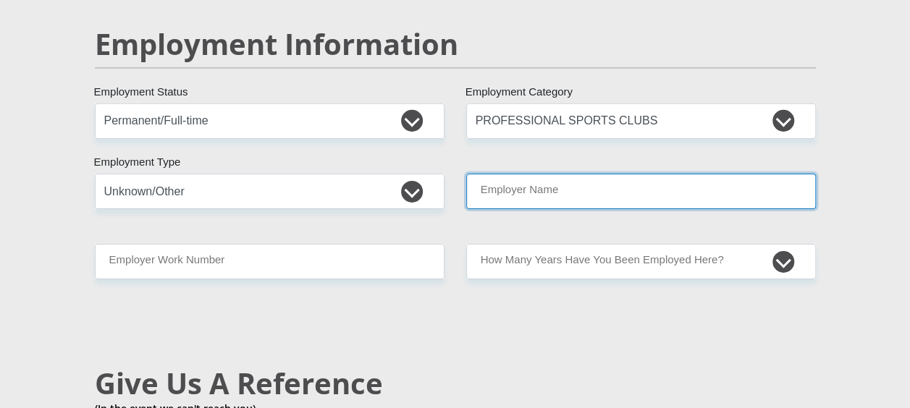
click at [513, 174] on input "Employer Name" at bounding box center [641, 191] width 350 height 35
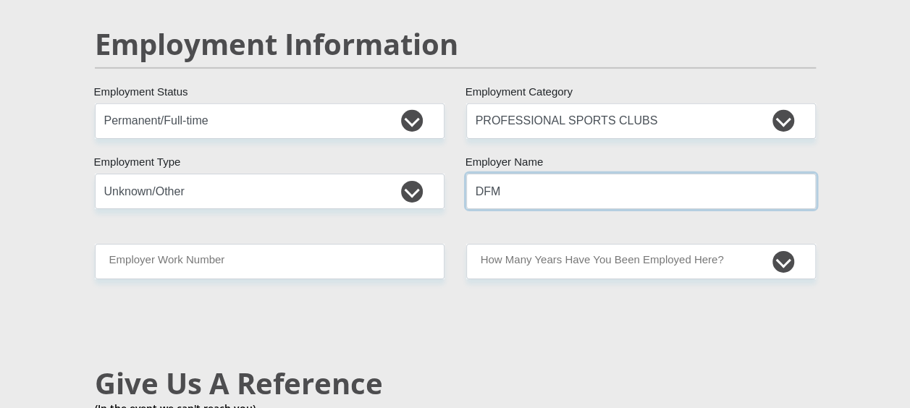
type input "DFM"
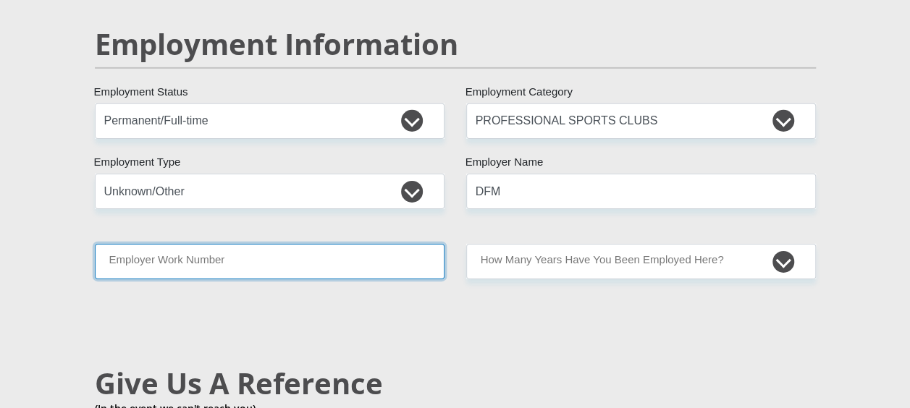
click at [394, 244] on input "Employer Work Number" at bounding box center [270, 261] width 350 height 35
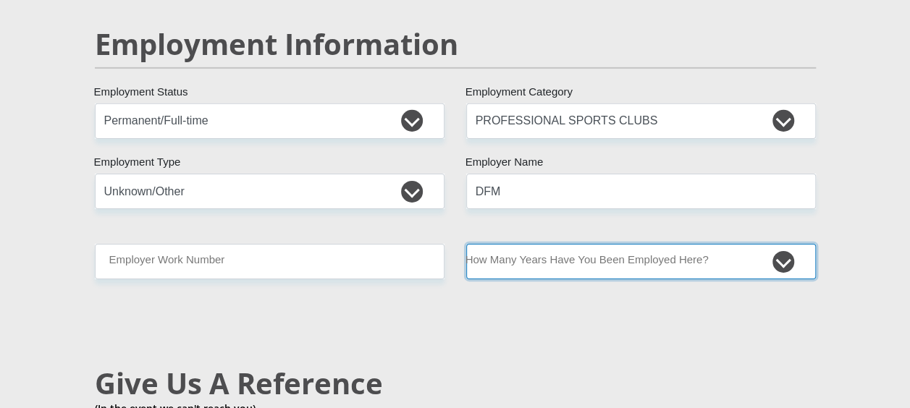
click at [522, 244] on select "less than 1 year 1-3 years 3-5 years 5+ years" at bounding box center [641, 261] width 350 height 35
select select "6"
click at [466, 244] on select "less than 1 year 1-3 years 3-5 years 5+ years" at bounding box center [641, 261] width 350 height 35
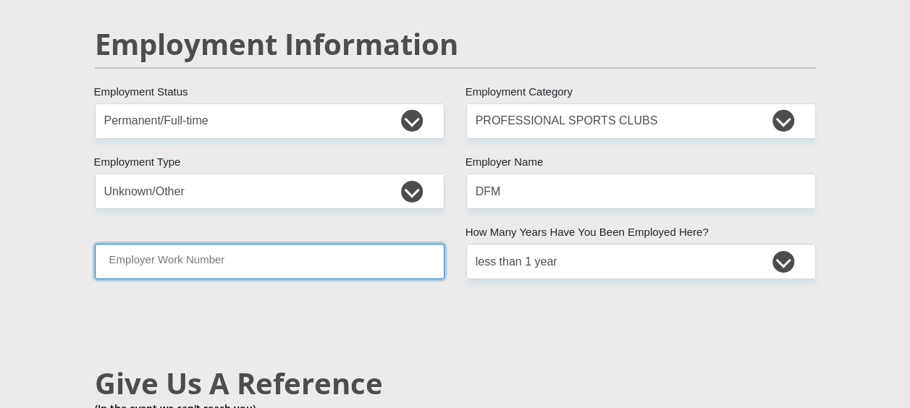
click at [405, 244] on input "Employer Work Number" at bounding box center [270, 261] width 350 height 35
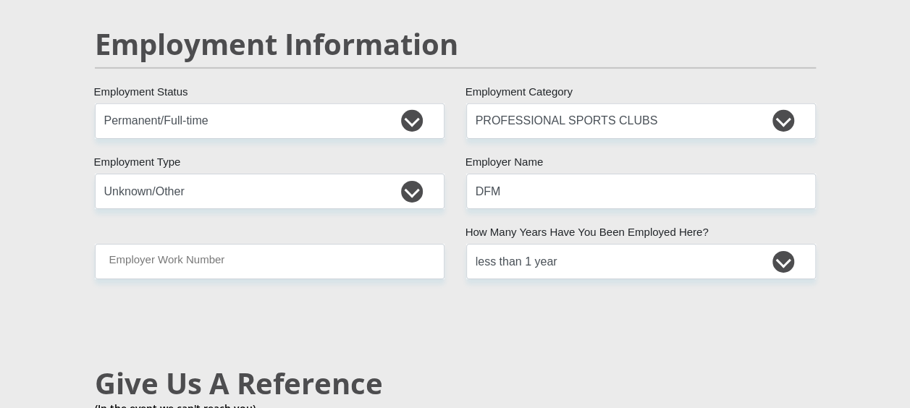
click at [387, 206] on div "Mr Ms Mrs Dr [PERSON_NAME] Title [PERSON_NAME] First Name [PERSON_NAME] Surname…" at bounding box center [455, 88] width 743 height 4128
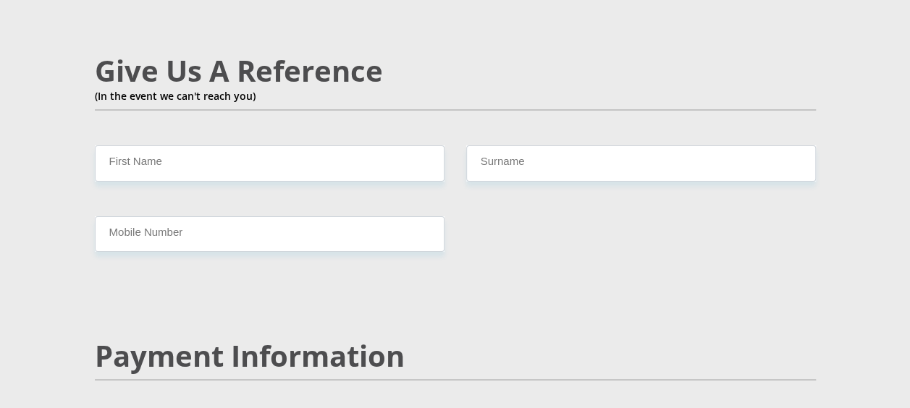
scroll to position [2581, 0]
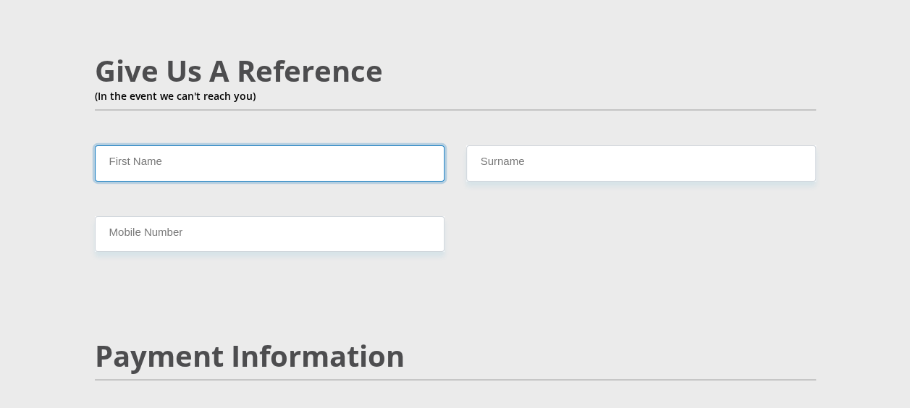
click at [373, 145] on input "First Name" at bounding box center [270, 162] width 350 height 35
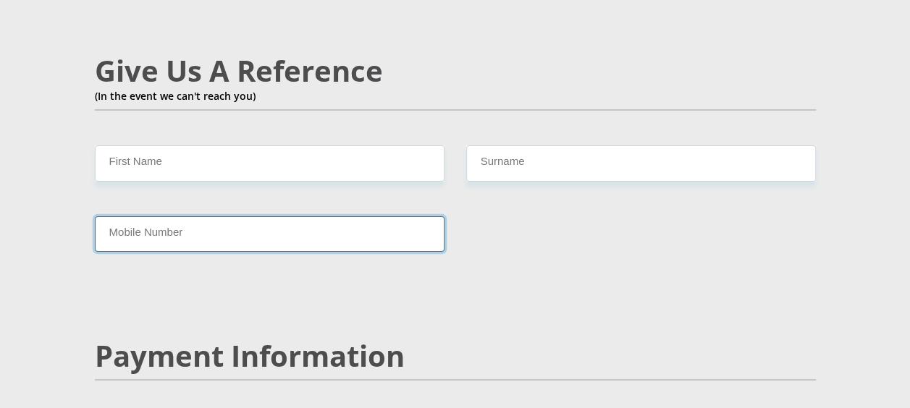
click at [427, 216] on input "Mobile Number" at bounding box center [270, 233] width 350 height 35
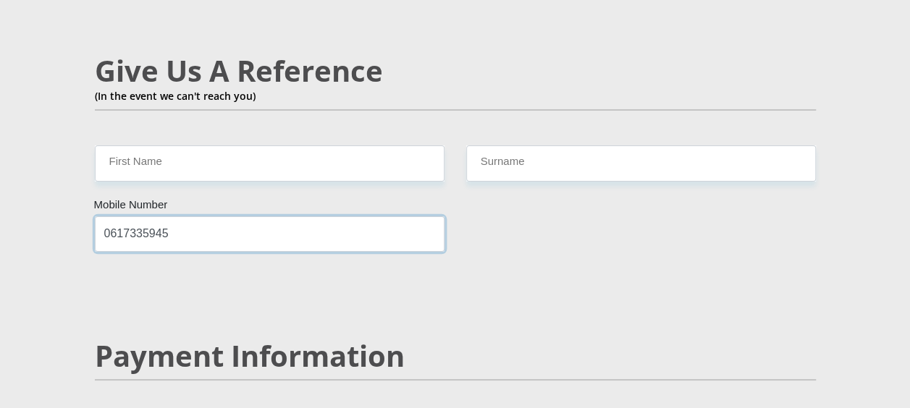
type input "0617335945"
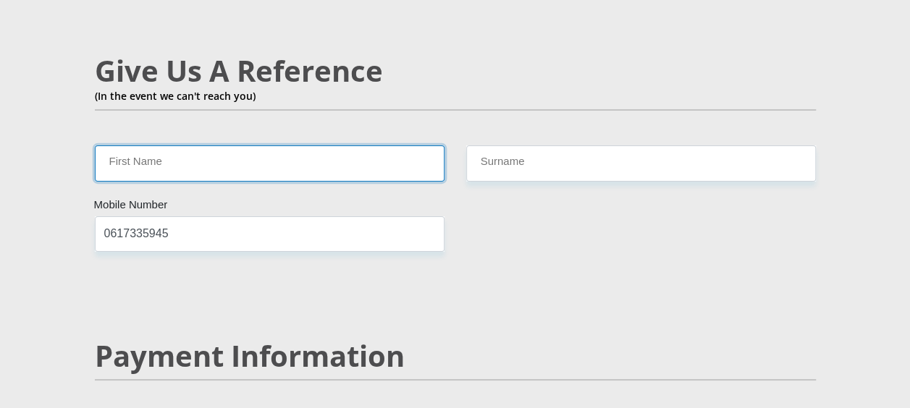
click at [355, 145] on input "First Name" at bounding box center [270, 162] width 350 height 35
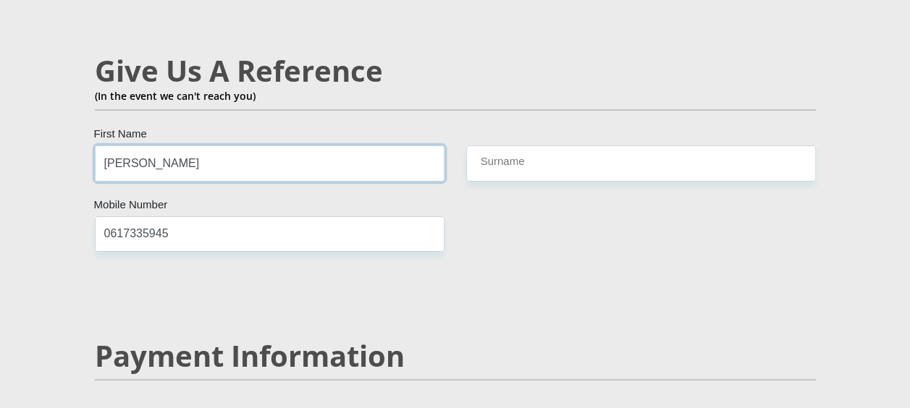
type input "[PERSON_NAME]"
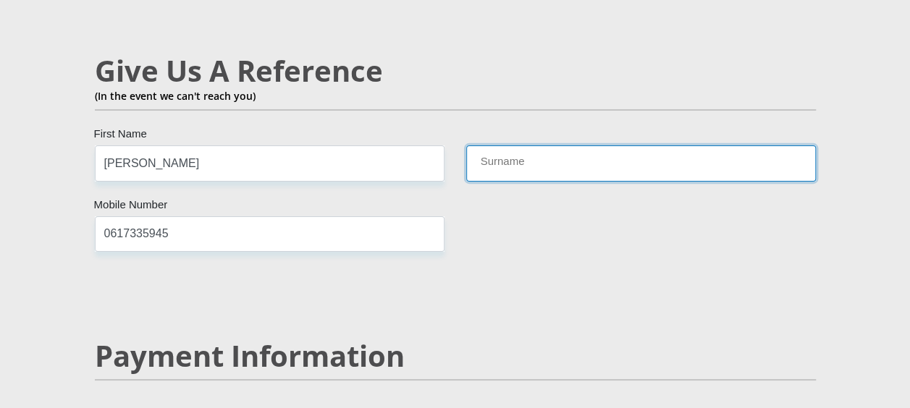
click at [549, 145] on input "Surname" at bounding box center [641, 162] width 350 height 35
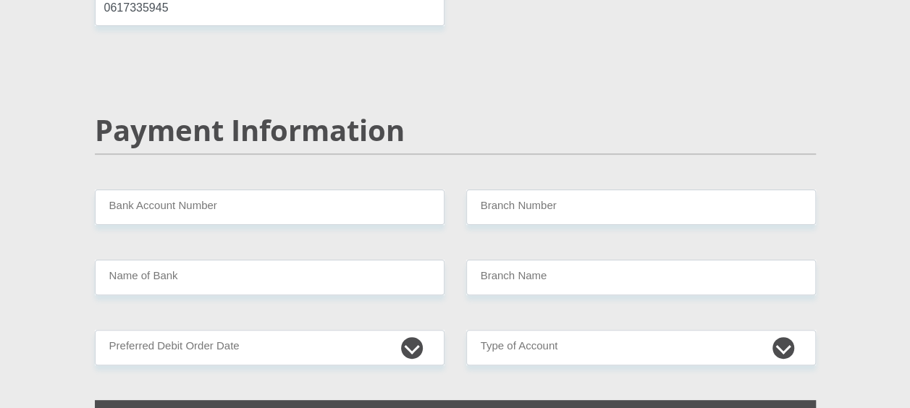
scroll to position [2810, 0]
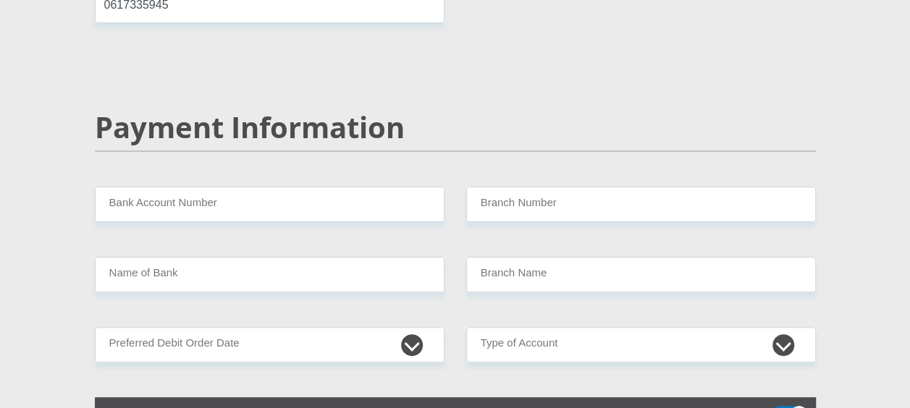
type input "[PERSON_NAME]"
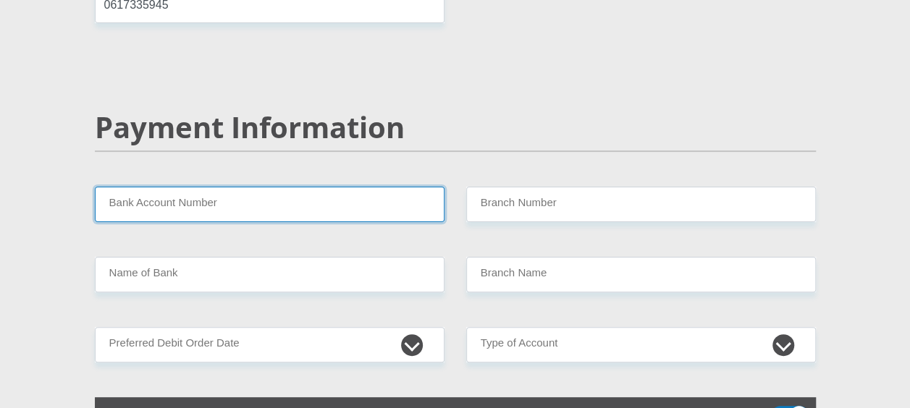
click at [380, 187] on input "Bank Account Number" at bounding box center [270, 204] width 350 height 35
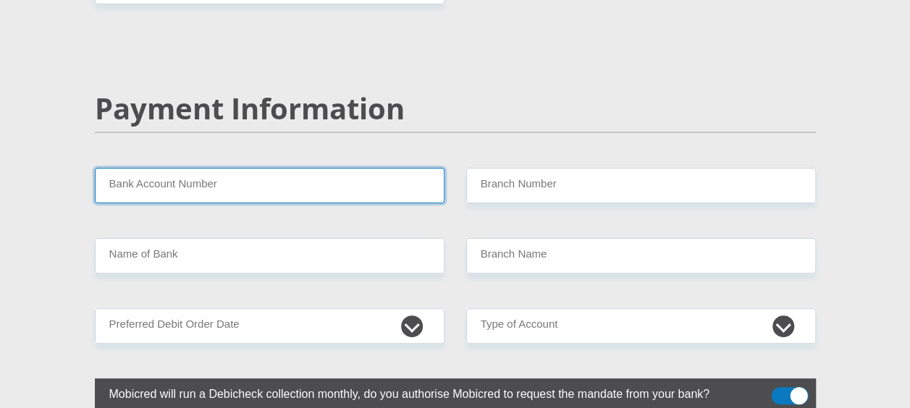
scroll to position [2830, 0]
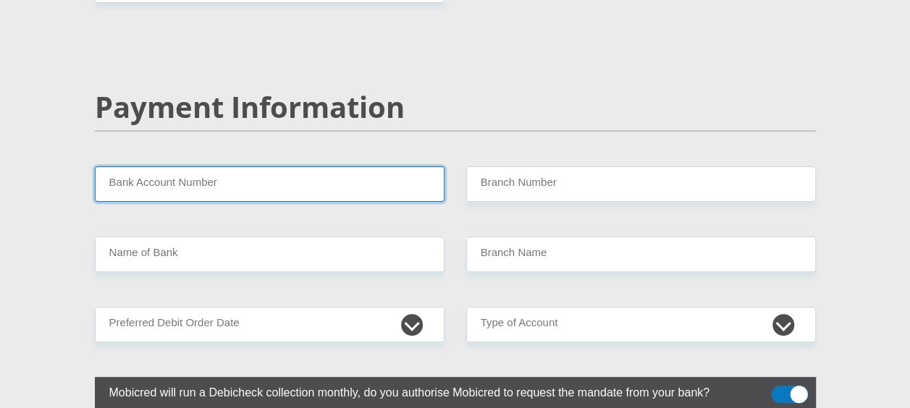
click at [404, 166] on input "Bank Account Number" at bounding box center [270, 183] width 350 height 35
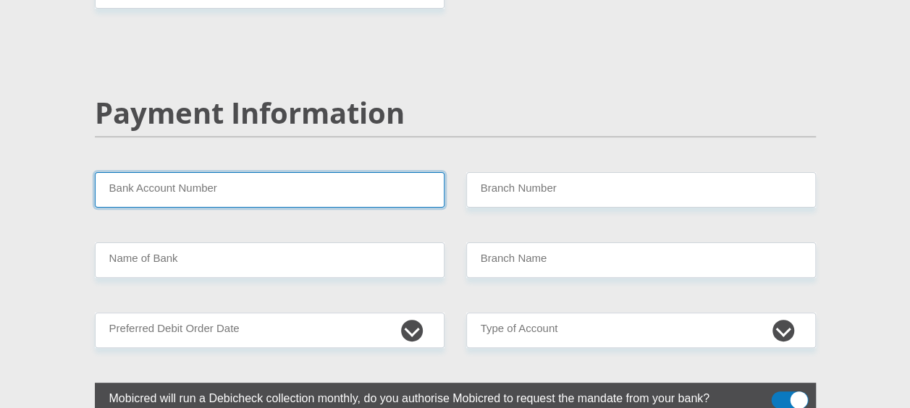
scroll to position [2820, 0]
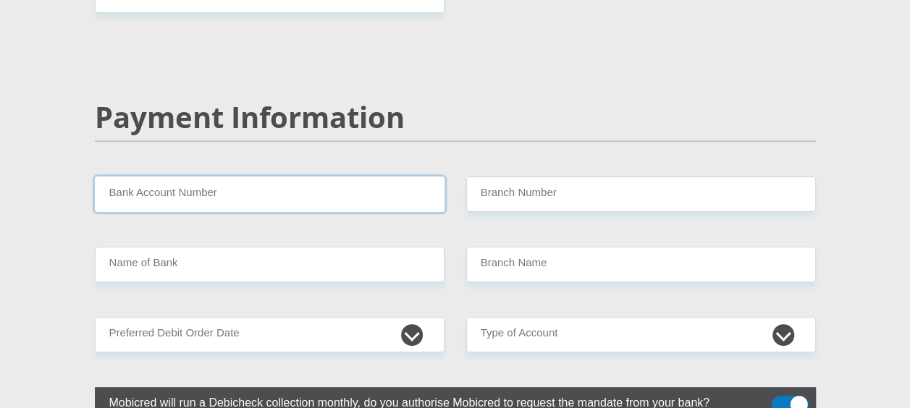
paste input "1660594233"
type input "1660594233"
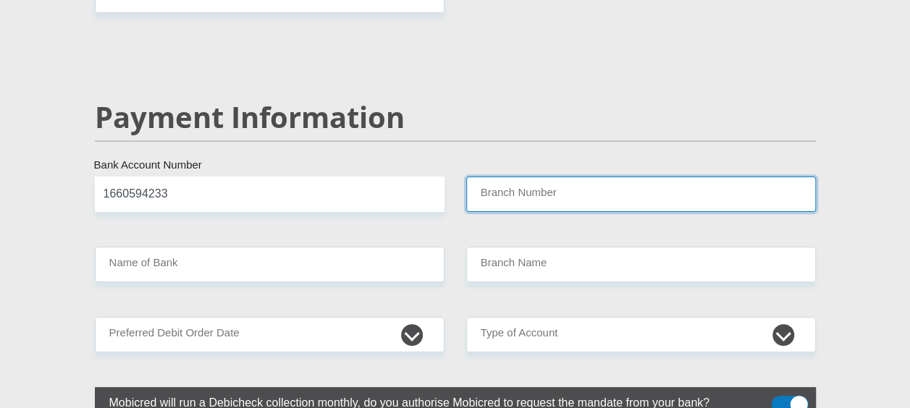
click at [478, 177] on input "Branch Number" at bounding box center [641, 194] width 350 height 35
paste input "470010"
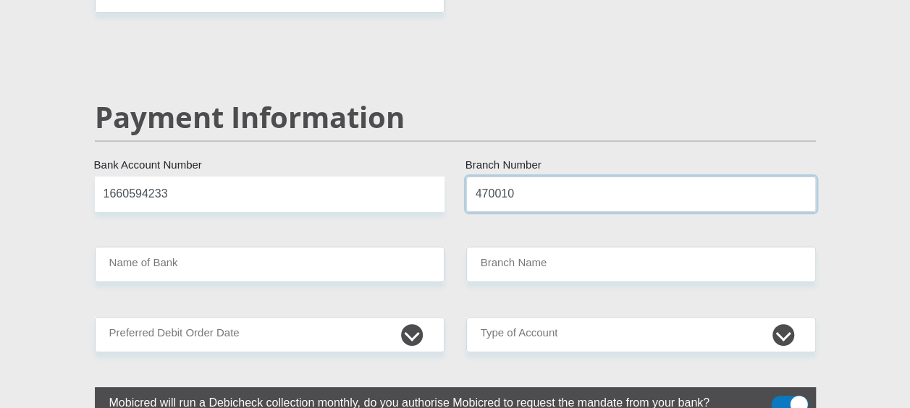
type input "470010"
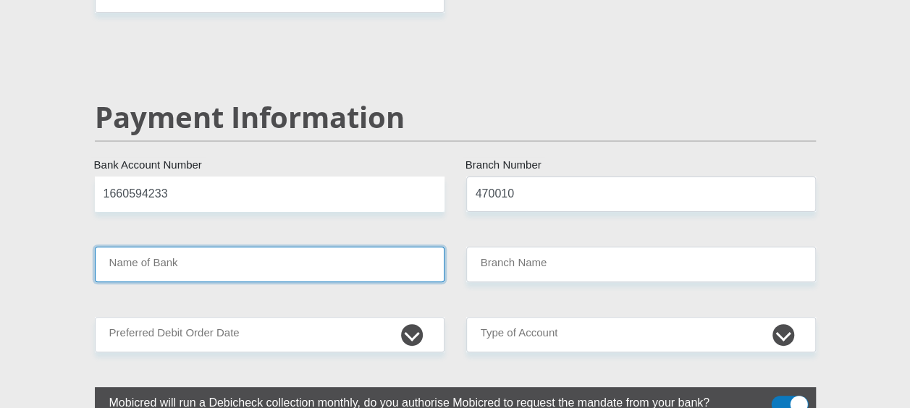
click at [409, 247] on input "Name of Bank" at bounding box center [270, 264] width 350 height 35
type input "CAPITEC BANK LIMITED"
type input "CAPITEC BANK CPC"
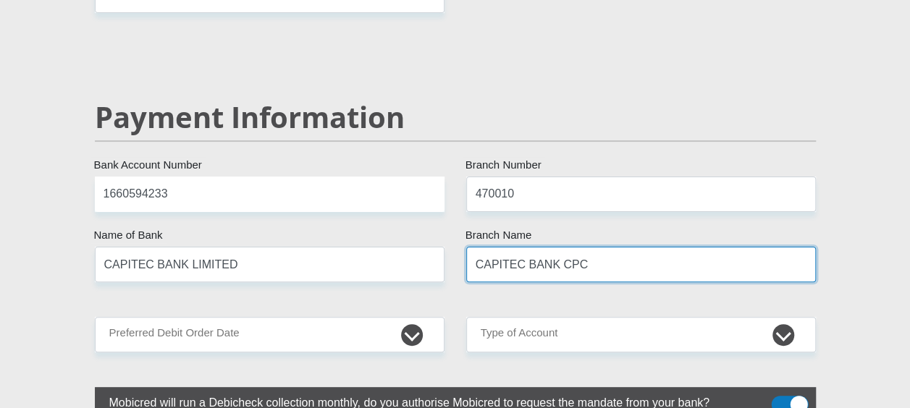
click at [472, 247] on input "CAPITEC BANK CPC" at bounding box center [641, 264] width 350 height 35
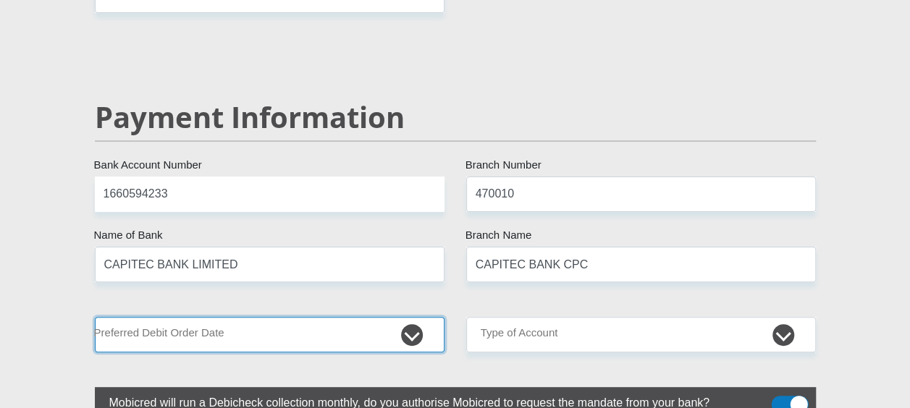
click at [358, 317] on select "1st 2nd 3rd 4th 5th 7th 18th 19th 20th 21st 22nd 23rd 24th 25th 26th 27th 28th …" at bounding box center [270, 334] width 350 height 35
select select "1"
click at [95, 317] on select "1st 2nd 3rd 4th 5th 7th 18th 19th 20th 21st 22nd 23rd 24th 25th 26th 27th 28th …" at bounding box center [270, 334] width 350 height 35
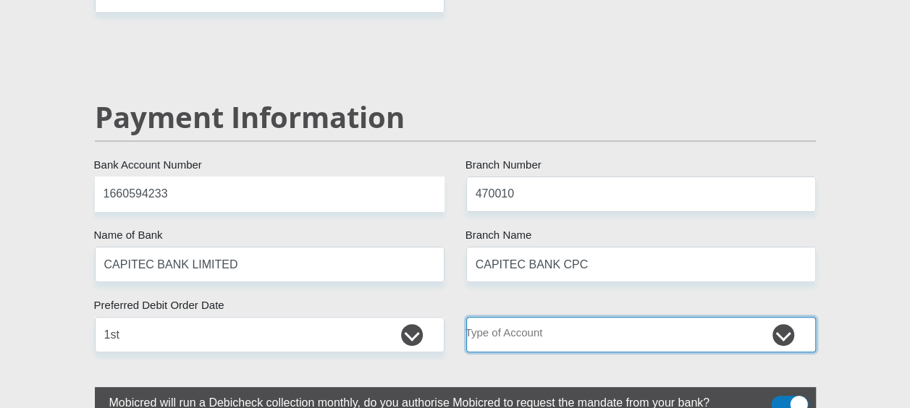
click at [509, 317] on select "Cheque Savings" at bounding box center [641, 334] width 350 height 35
select select "SAV"
click at [466, 317] on select "Cheque Savings" at bounding box center [641, 334] width 350 height 35
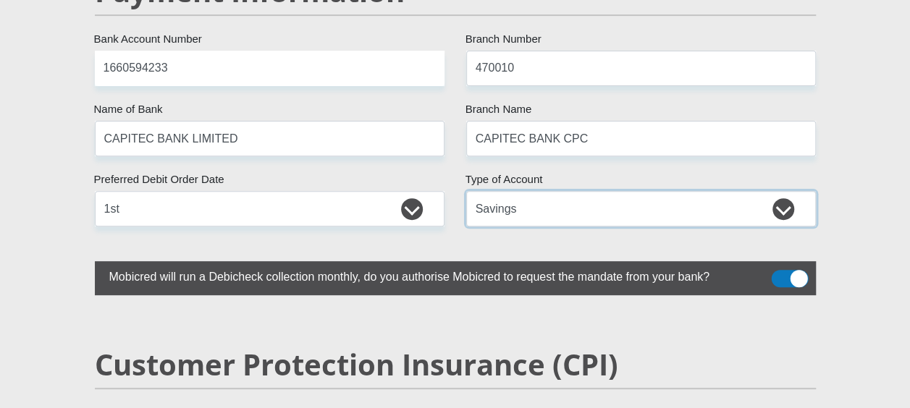
scroll to position [2947, 0]
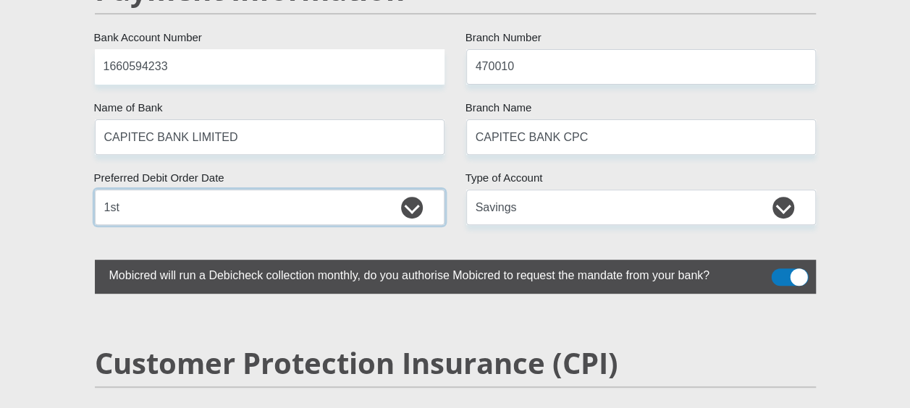
click at [401, 190] on select "1st 2nd 3rd 4th 5th 7th 18th 19th 20th 21st 22nd 23rd 24th 25th 26th 27th 28th …" at bounding box center [270, 207] width 350 height 35
click at [95, 190] on select "1st 2nd 3rd 4th 5th 7th 18th 19th 20th 21st 22nd 23rd 24th 25th 26th 27th 28th …" at bounding box center [270, 207] width 350 height 35
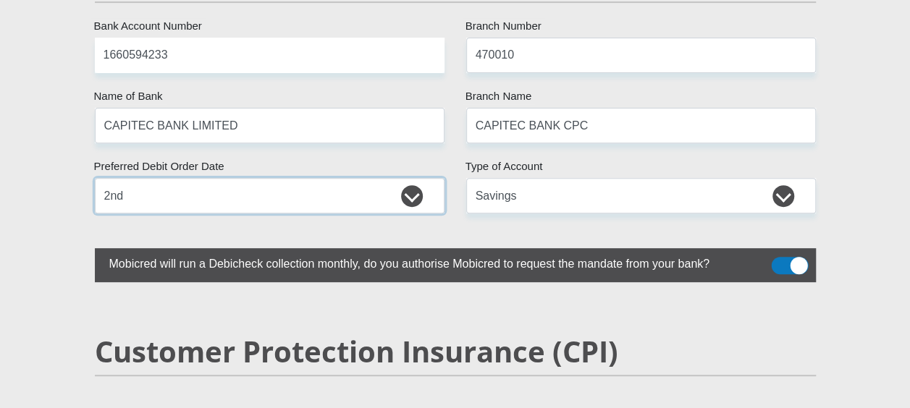
scroll to position [2970, 0]
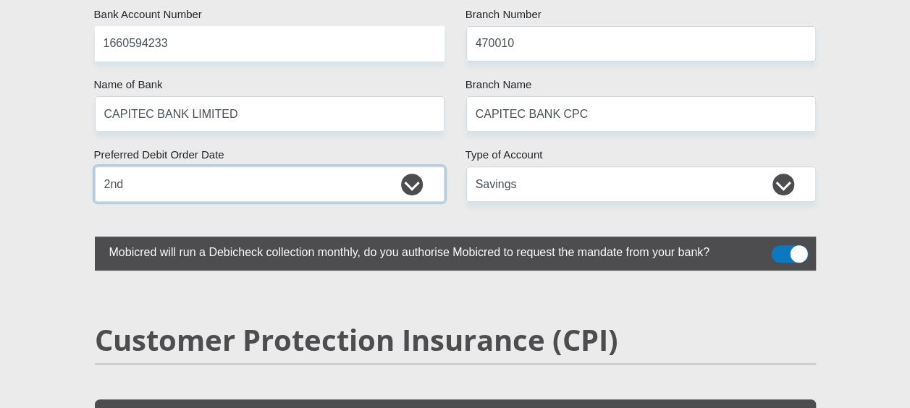
click at [428, 166] on select "1st 2nd 3rd 4th 5th 7th 18th 19th 20th 21st 22nd 23rd 24th 25th 26th 27th 28th …" at bounding box center [270, 183] width 350 height 35
select select "3"
click at [95, 166] on select "1st 2nd 3rd 4th 5th 7th 18th 19th 20th 21st 22nd 23rd 24th 25th 26th 27th 28th …" at bounding box center [270, 183] width 350 height 35
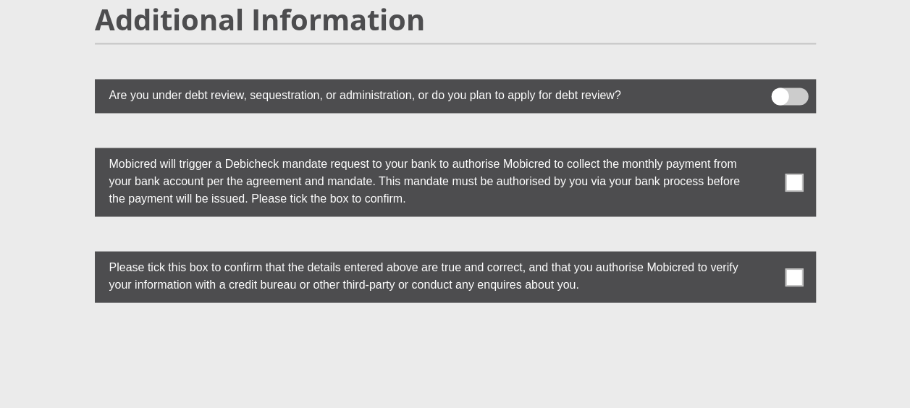
scroll to position [4029, 0]
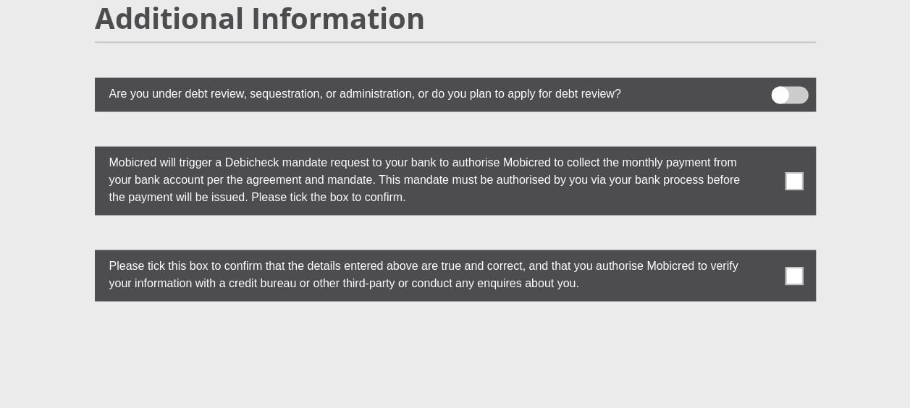
click at [787, 172] on span at bounding box center [794, 181] width 18 height 18
click at [765, 150] on input "checkbox" at bounding box center [765, 150] width 0 height 0
click at [798, 266] on span at bounding box center [794, 275] width 18 height 18
click at [765, 253] on input "checkbox" at bounding box center [765, 253] width 0 height 0
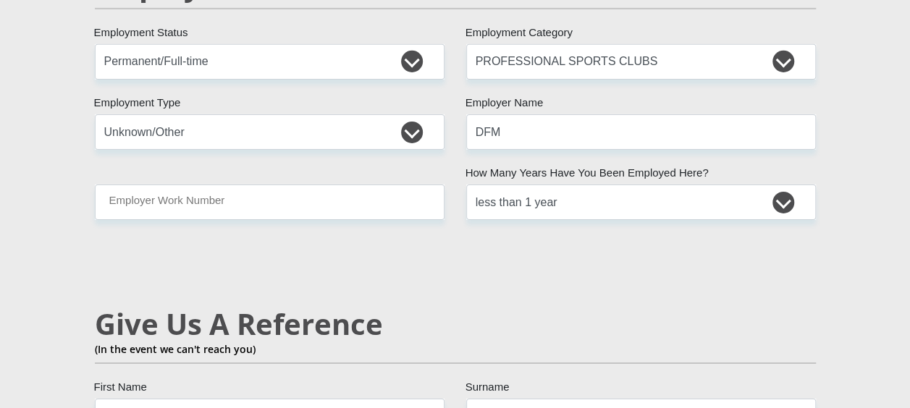
scroll to position [2329, 0]
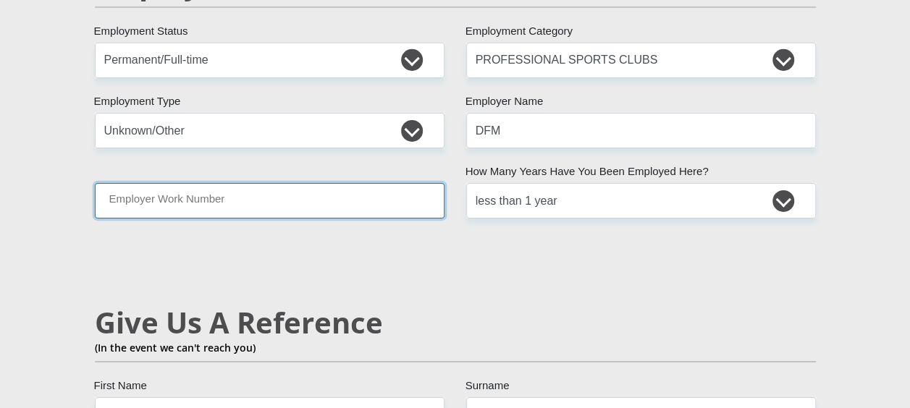
click at [405, 183] on input "Employer Work Number" at bounding box center [270, 200] width 350 height 35
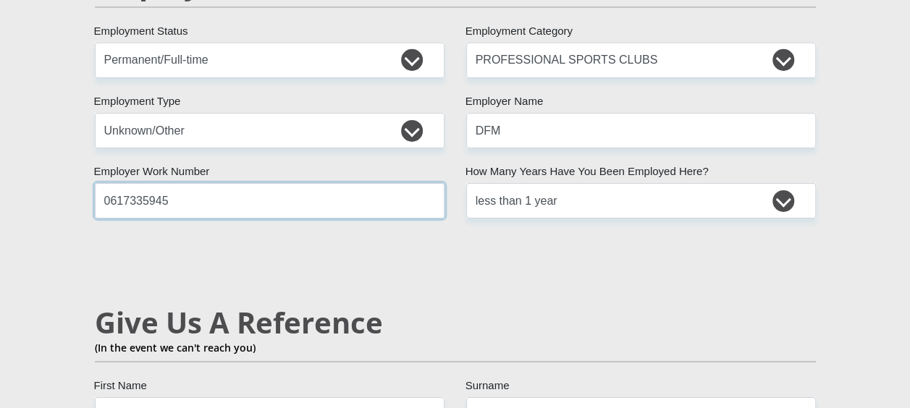
click at [345, 183] on input "0617335945" at bounding box center [270, 200] width 350 height 35
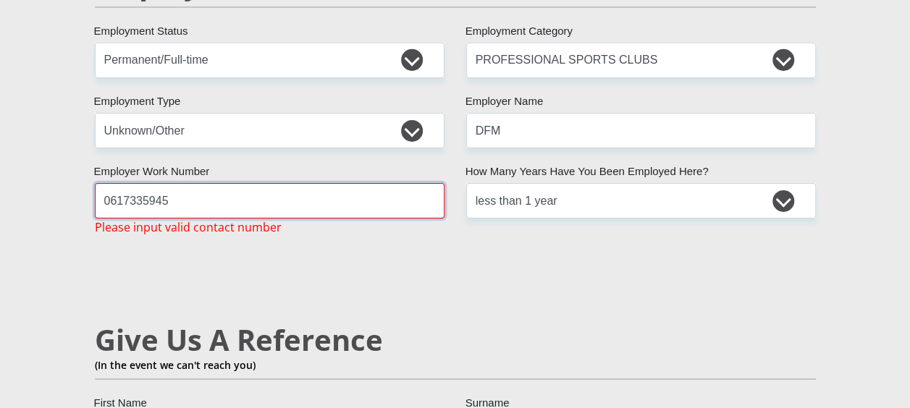
type input "0617335945"
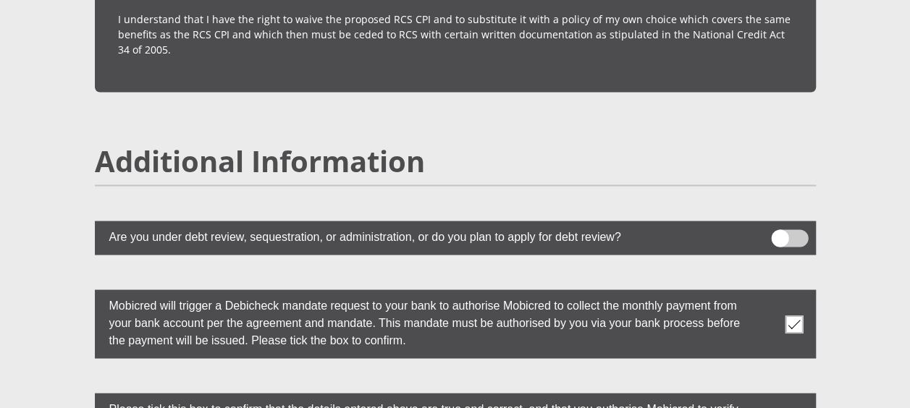
scroll to position [4242, 0]
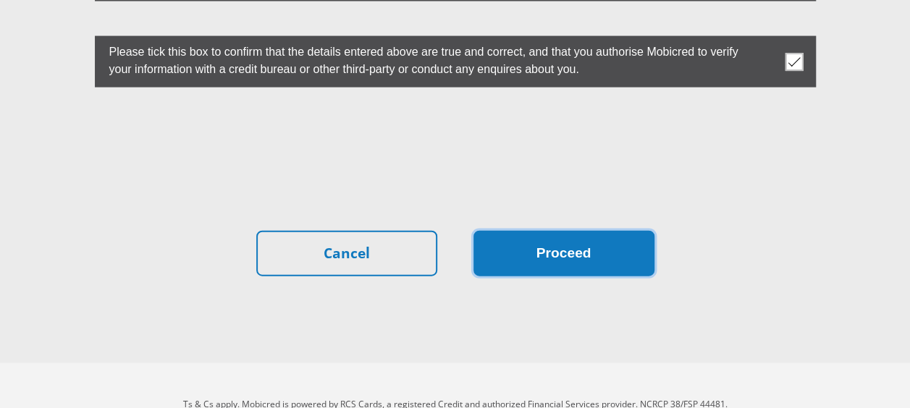
click at [596, 231] on button "Proceed" at bounding box center [563, 254] width 181 height 46
